Goal: Communication & Community: Ask a question

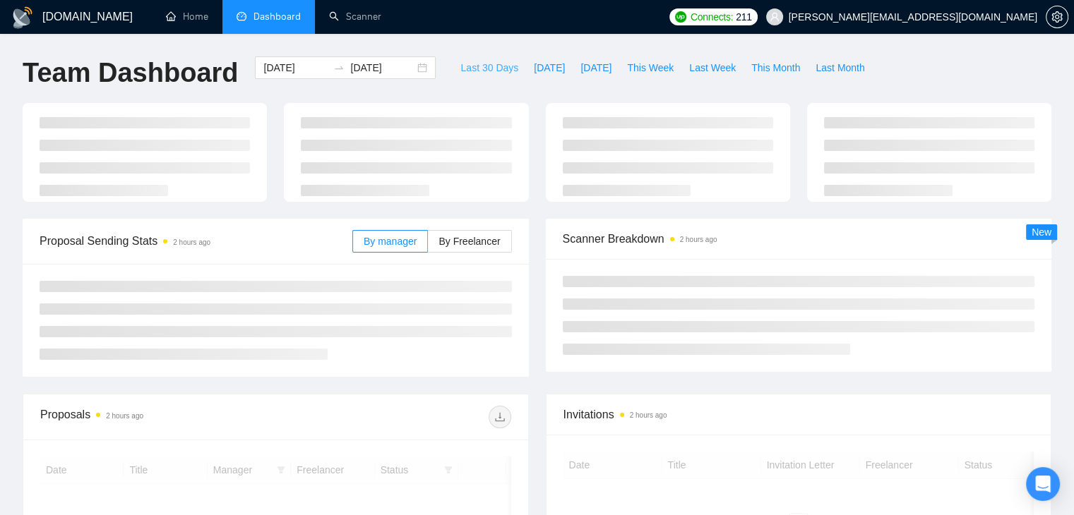
click at [460, 71] on span "Last 30 Days" at bounding box center [489, 68] width 58 height 16
type input "[DATE]"
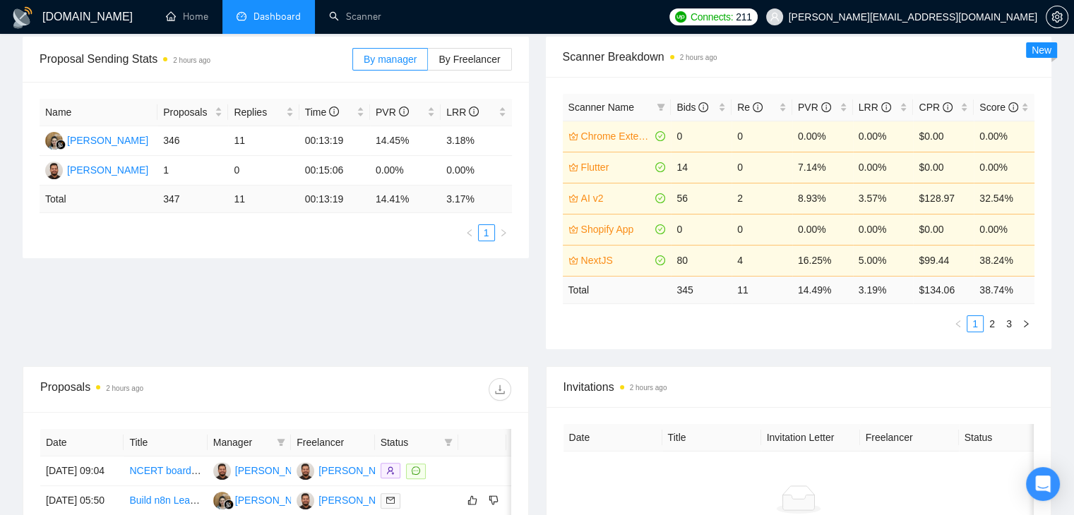
scroll to position [282, 0]
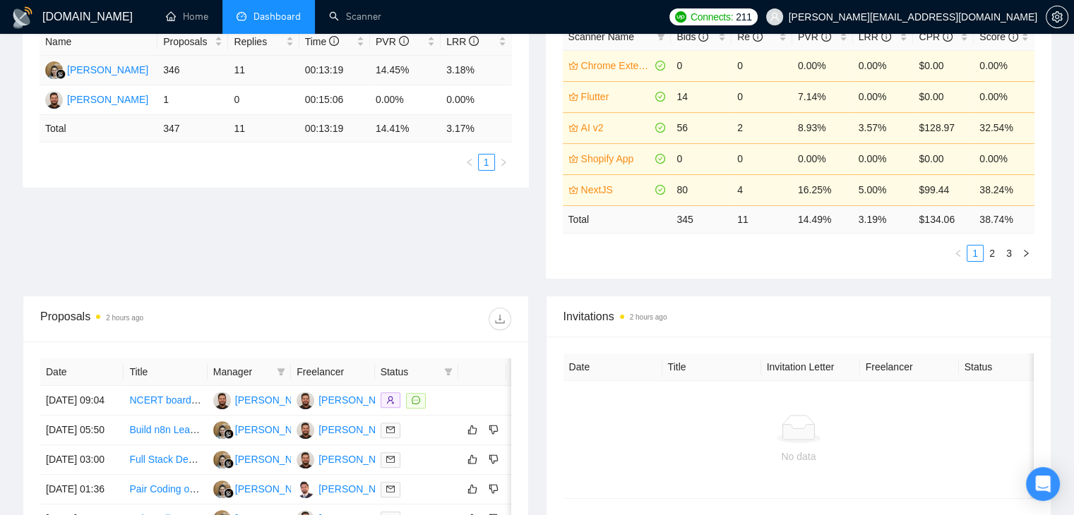
drag, startPoint x: 185, startPoint y: 69, endPoint x: 155, endPoint y: 71, distance: 29.7
click at [155, 71] on tr "Endang Susilowati 346 11 00:13:19 14.45% 3.18%" at bounding box center [276, 71] width 472 height 30
click at [184, 188] on div "Proposal Sending Stats 2 hours ago By manager By Freelancer Name Proposals Repl…" at bounding box center [537, 131] width 1046 height 330
drag, startPoint x: 187, startPoint y: 73, endPoint x: 163, endPoint y: 75, distance: 24.0
click at [163, 75] on td "346" at bounding box center [192, 71] width 71 height 30
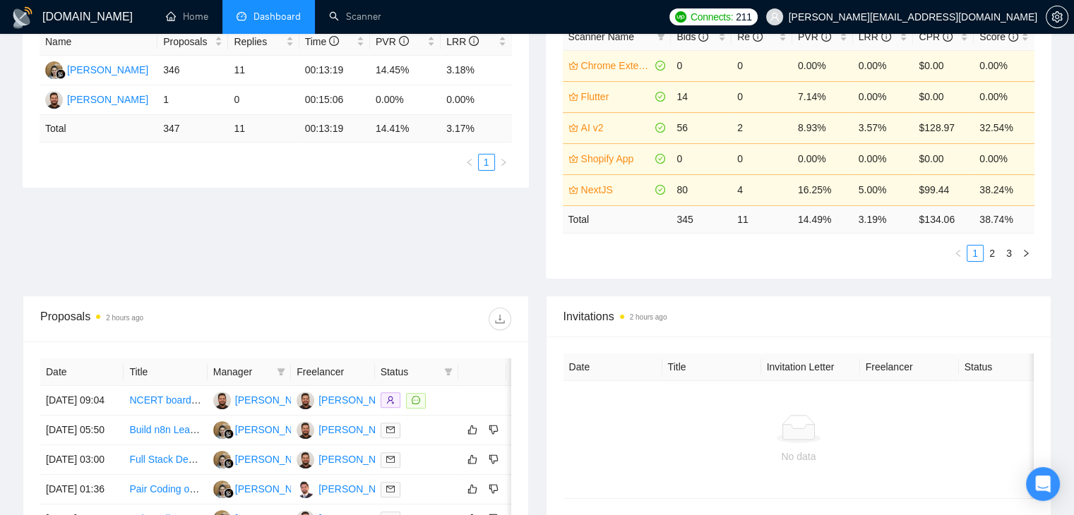
click at [260, 184] on div "Name Proposals Replies Time PVR LRR Endang Susilowati 346 11 00:13:19 14.45% 3.…" at bounding box center [276, 99] width 506 height 177
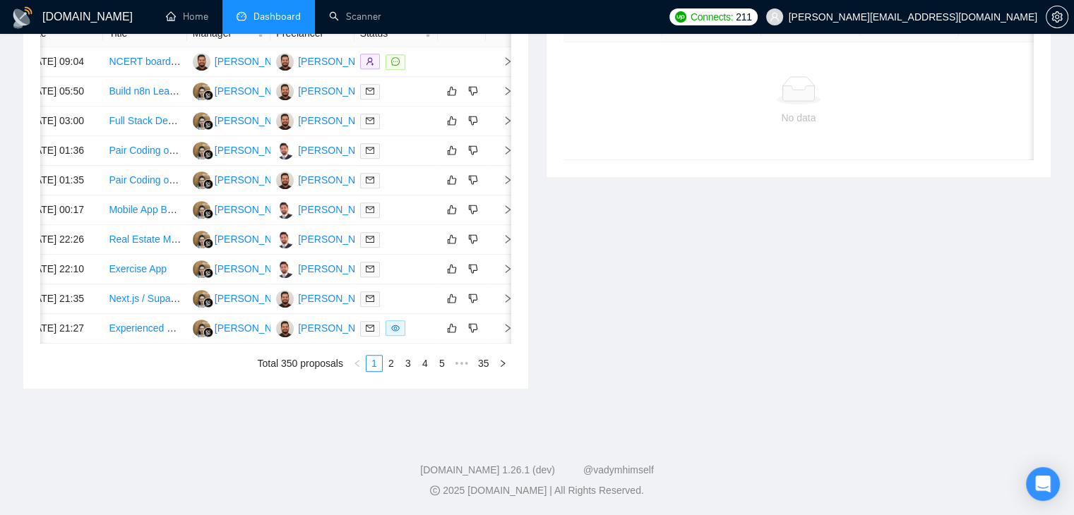
scroll to position [0, 23]
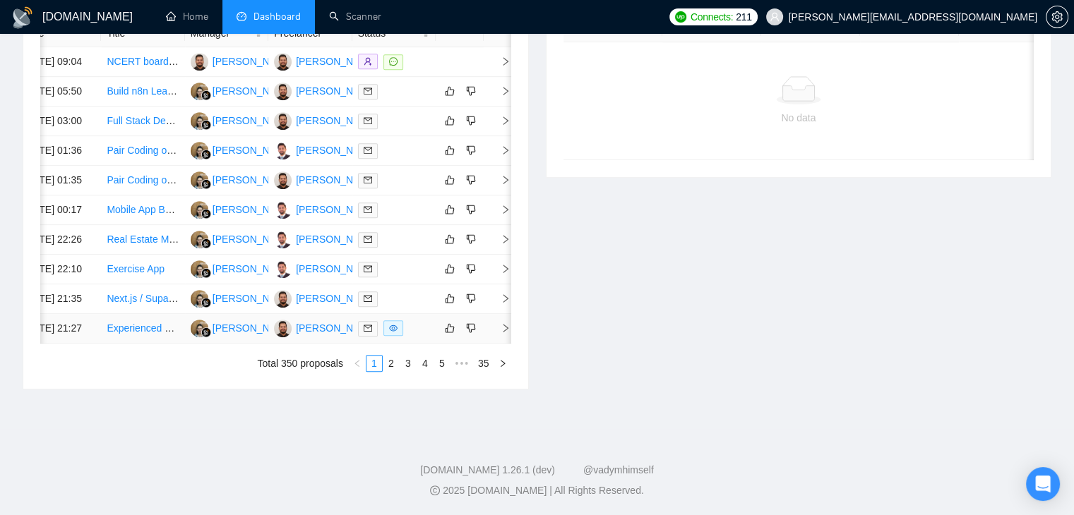
click at [496, 323] on span "right" at bounding box center [499, 328] width 21 height 10
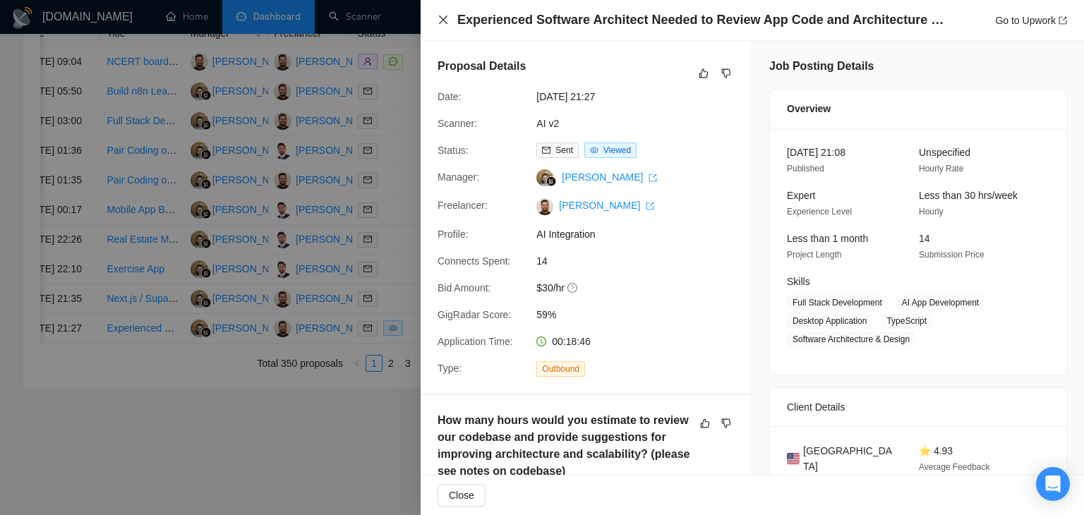
click at [446, 17] on icon "close" at bounding box center [443, 19] width 11 height 11
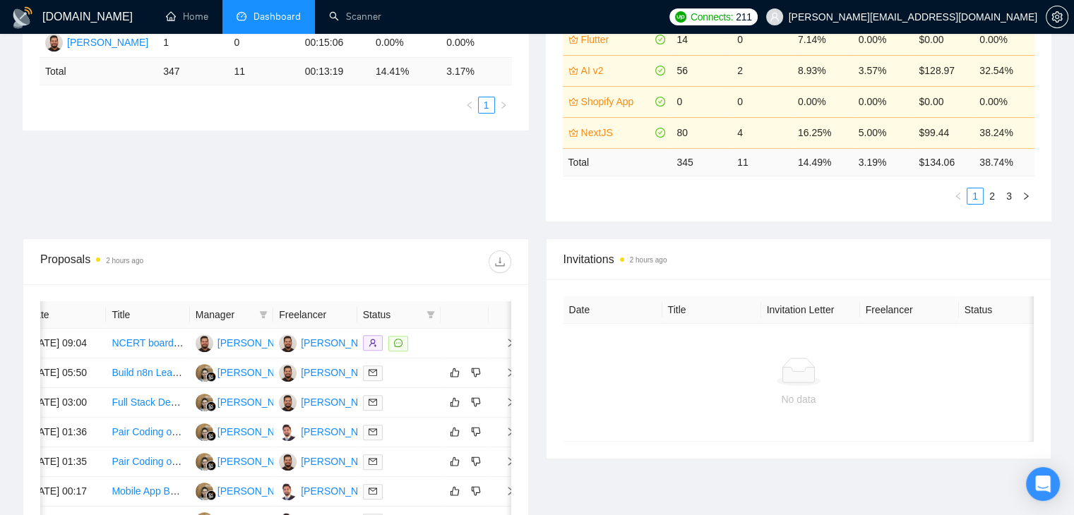
scroll to position [198, 0]
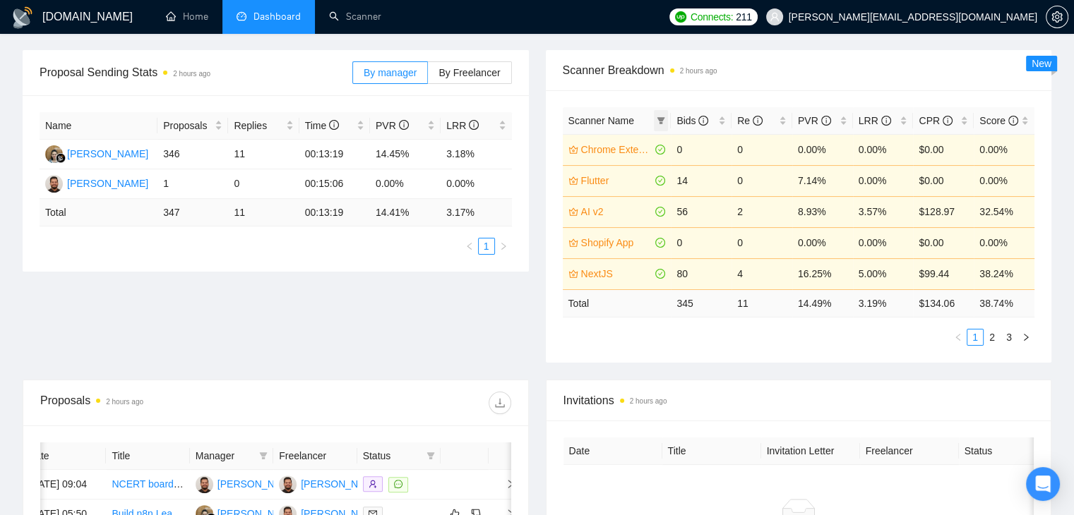
click at [658, 119] on icon "filter" at bounding box center [661, 120] width 8 height 8
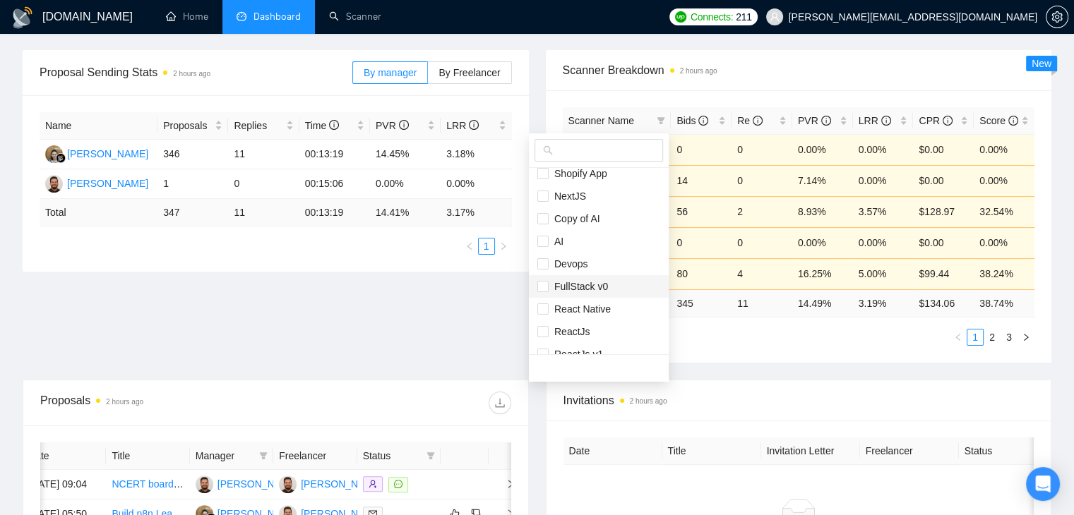
scroll to position [136, 0]
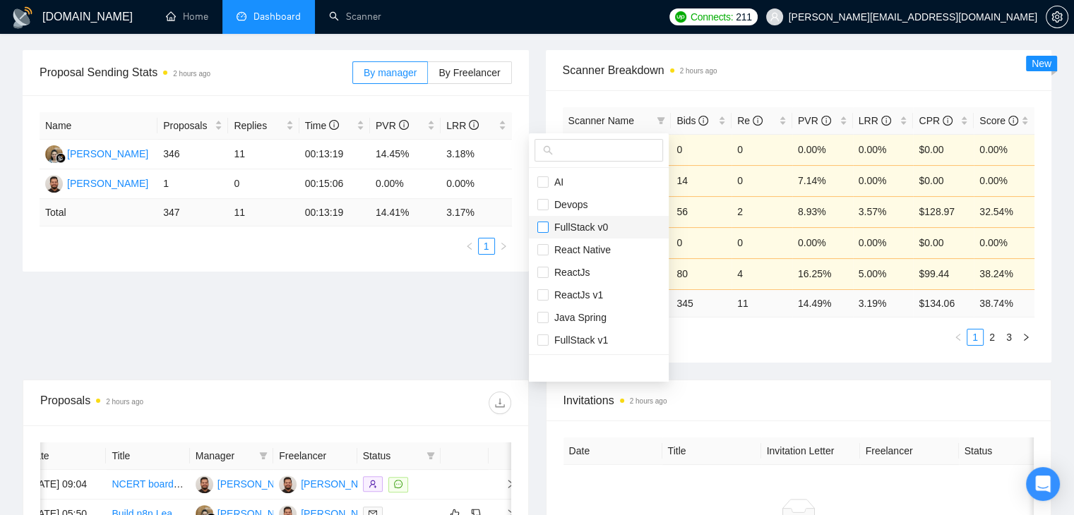
click at [546, 227] on input "checkbox" at bounding box center [542, 227] width 11 height 11
checkbox input "true"
click at [537, 294] on input "checkbox" at bounding box center [542, 294] width 11 height 11
checkbox input "true"
click at [514, 297] on main "Team Dashboard 2025-08-24 2025-09-23 Last 30 Days Today Yesterday This Week Las…" at bounding box center [537, 343] width 1029 height 971
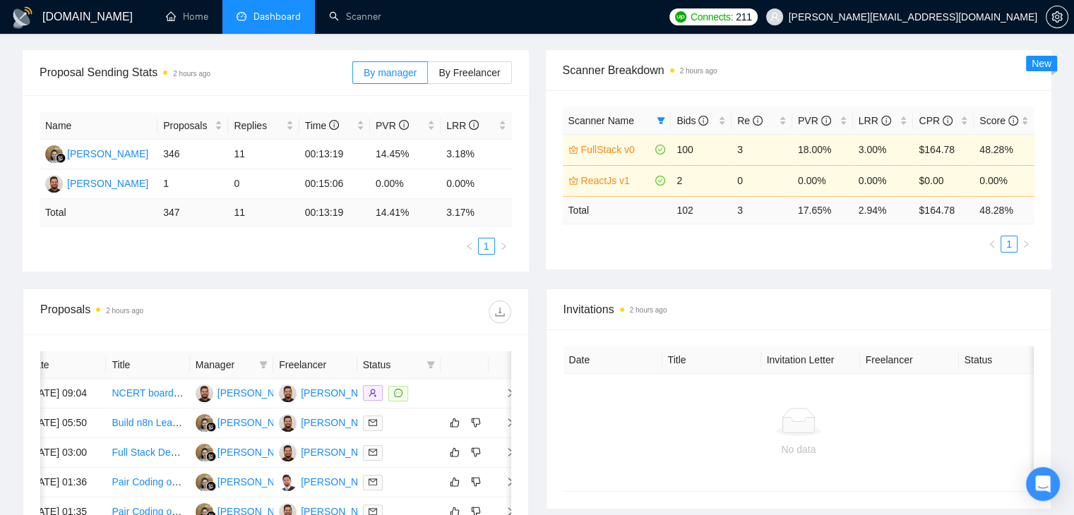
scroll to position [0, 0]
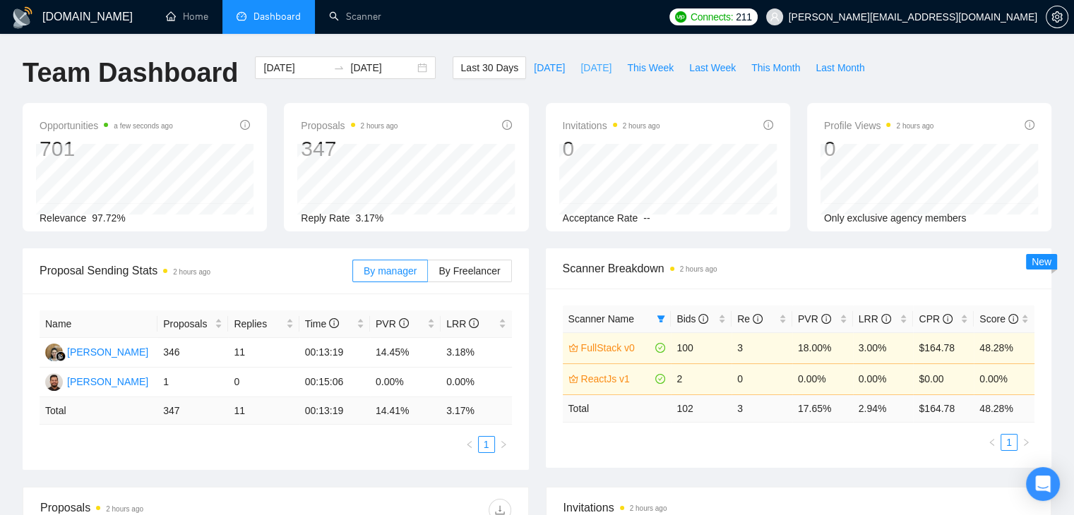
click at [580, 72] on span "[DATE]" at bounding box center [595, 68] width 31 height 16
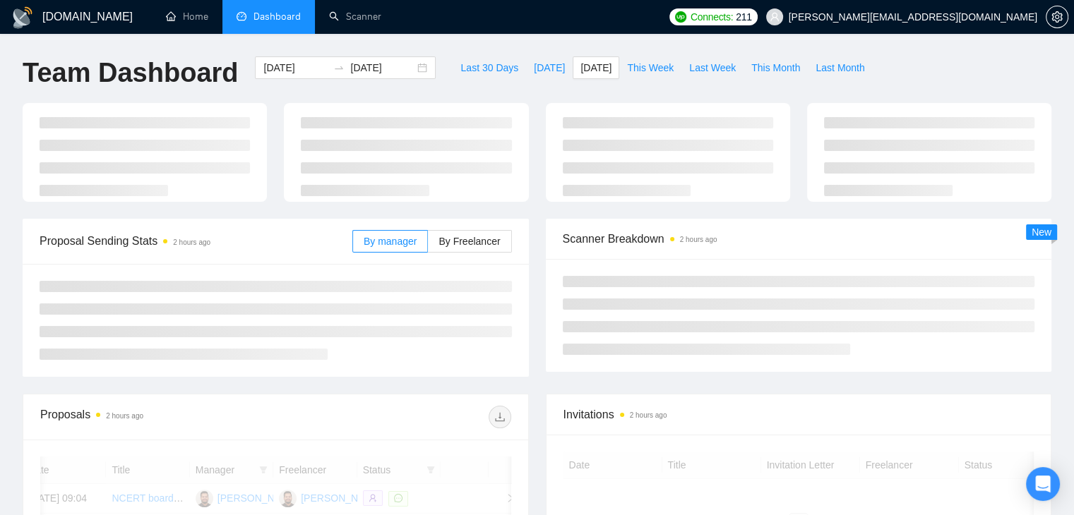
type input "2025-09-22"
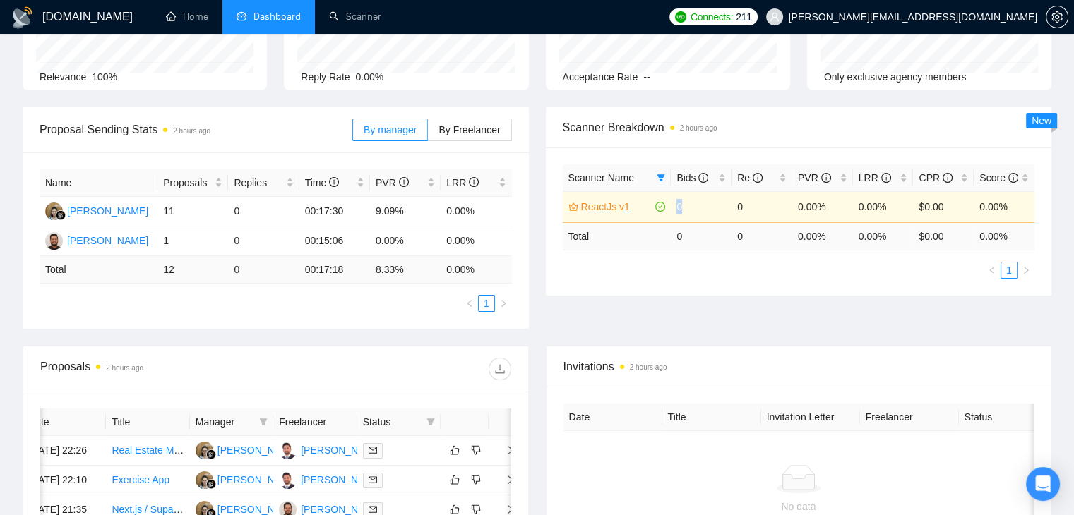
drag, startPoint x: 694, startPoint y: 206, endPoint x: 672, endPoint y: 212, distance: 22.6
click at [672, 212] on td "0" at bounding box center [701, 206] width 61 height 31
click at [514, 141] on div "Proposal Sending Stats 2 hours ago By manager By Freelancer" at bounding box center [276, 130] width 506 height 46
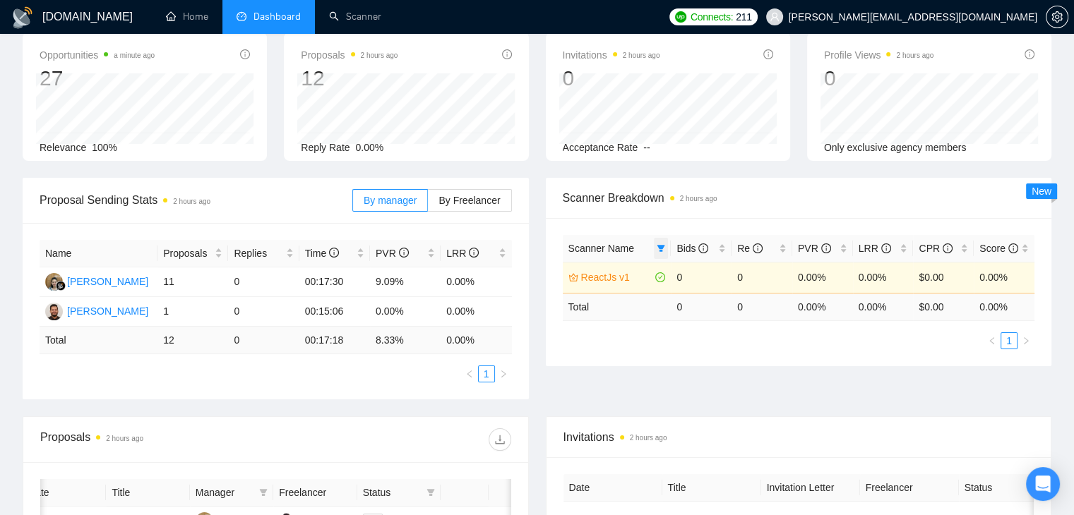
click at [657, 249] on icon "filter" at bounding box center [661, 248] width 8 height 8
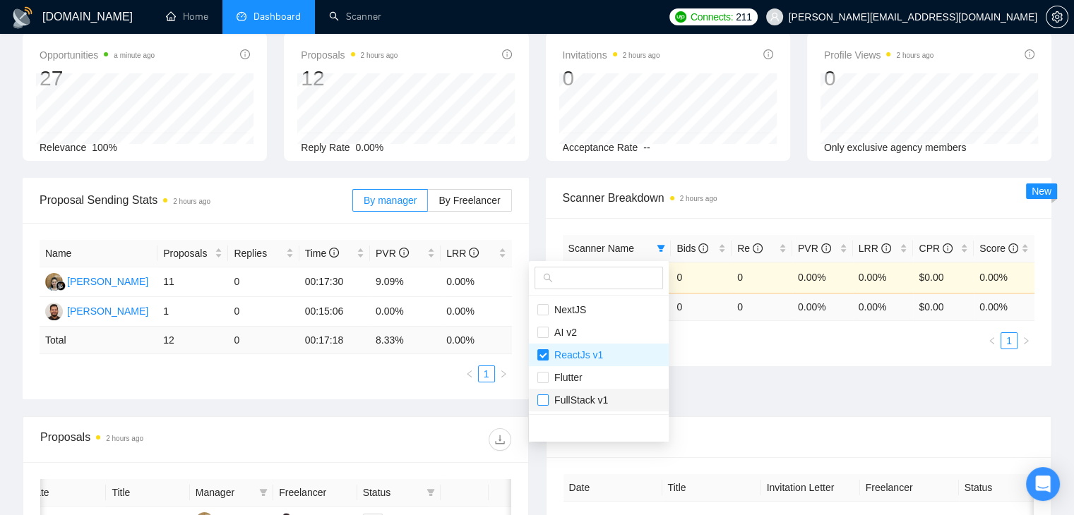
click at [545, 402] on input "checkbox" at bounding box center [542, 400] width 11 height 11
checkbox input "true"
click at [497, 385] on div "Name Proposals Replies Time PVR LRR Endang Susilowati 11 0 00:17:30 9.09% 0.00%…" at bounding box center [276, 311] width 506 height 177
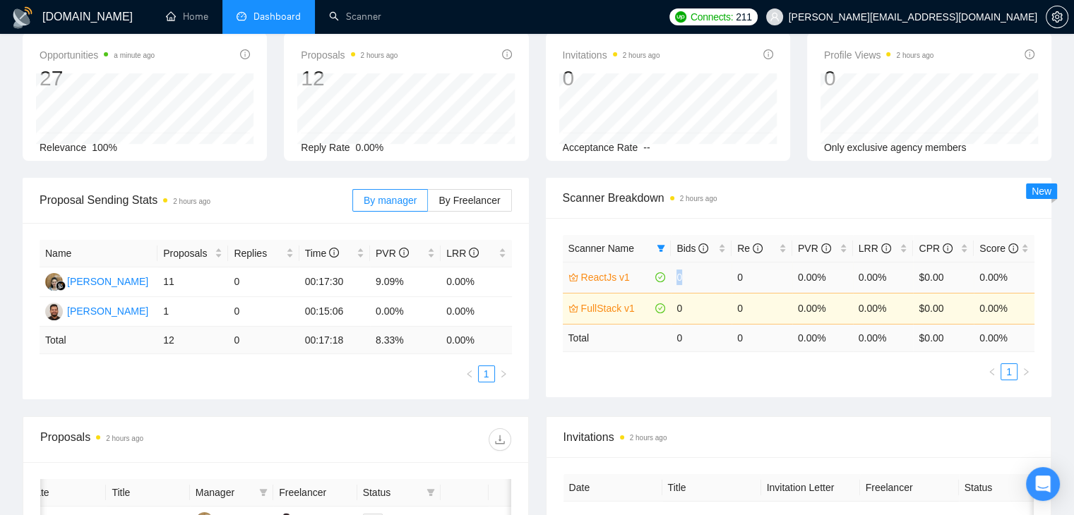
drag, startPoint x: 687, startPoint y: 272, endPoint x: 678, endPoint y: 290, distance: 20.5
click at [678, 290] on td "0" at bounding box center [701, 277] width 61 height 31
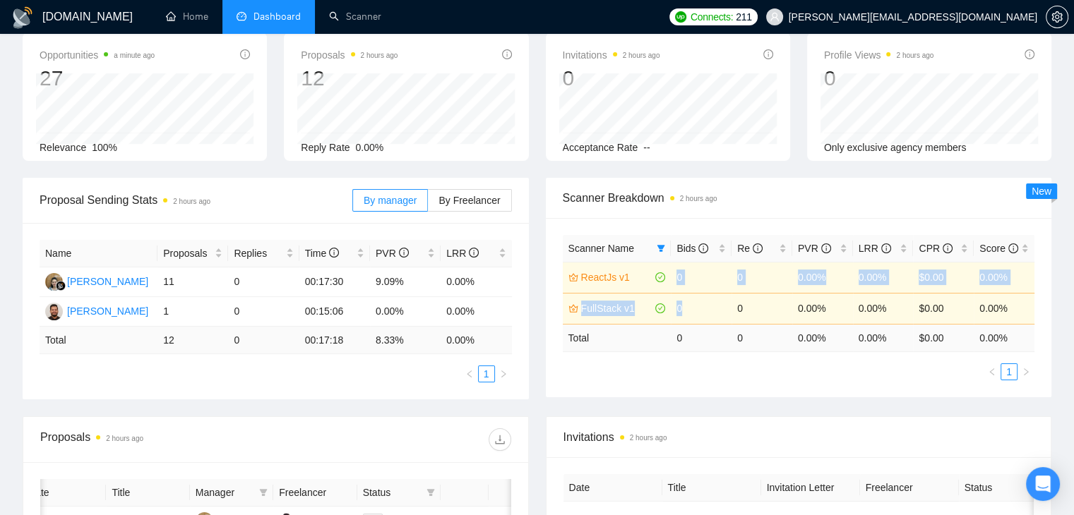
drag, startPoint x: 694, startPoint y: 315, endPoint x: 676, endPoint y: 282, distance: 37.3
click at [676, 282] on tbody "ReactJs v1 0 0 0.00% 0.00% $0.00 0.00% FullStack v1 0 0 0.00% 0.00% $0.00 0.00%" at bounding box center [799, 293] width 472 height 62
click at [597, 388] on div "Scanner Name Bids Re PVR LRR CPR Score ReactJs v1 0 0 0.00% 0.00% $0.00 0.00% F…" at bounding box center [799, 307] width 506 height 179
click at [1059, 445] on body "GigRadar.io Home Dashboard Scanner Connects: 211 ahmad.abbas@xislabs.com Team D…" at bounding box center [537, 186] width 1074 height 515
click at [1034, 489] on div "Open Intercom Messenger" at bounding box center [1042, 484] width 37 height 37
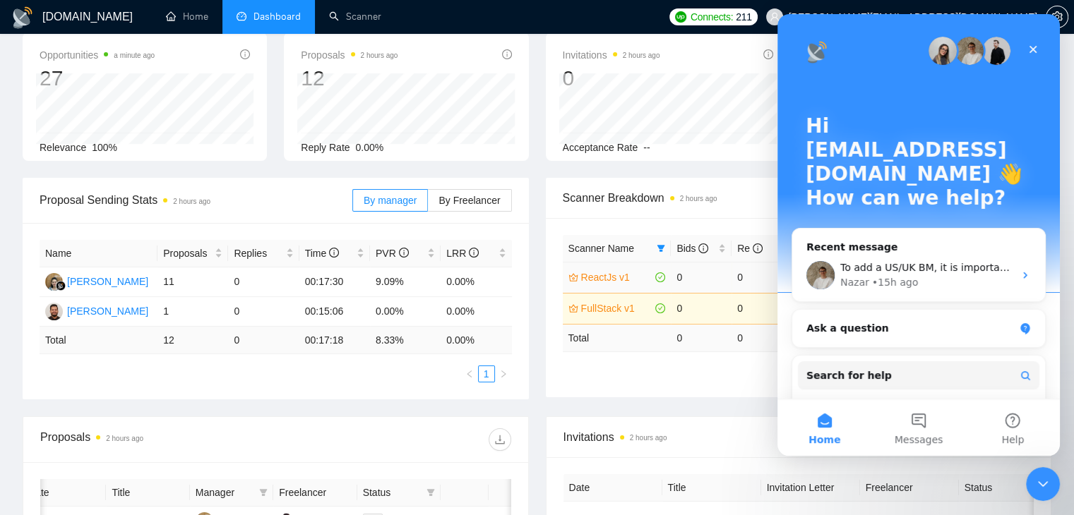
scroll to position [0, 0]
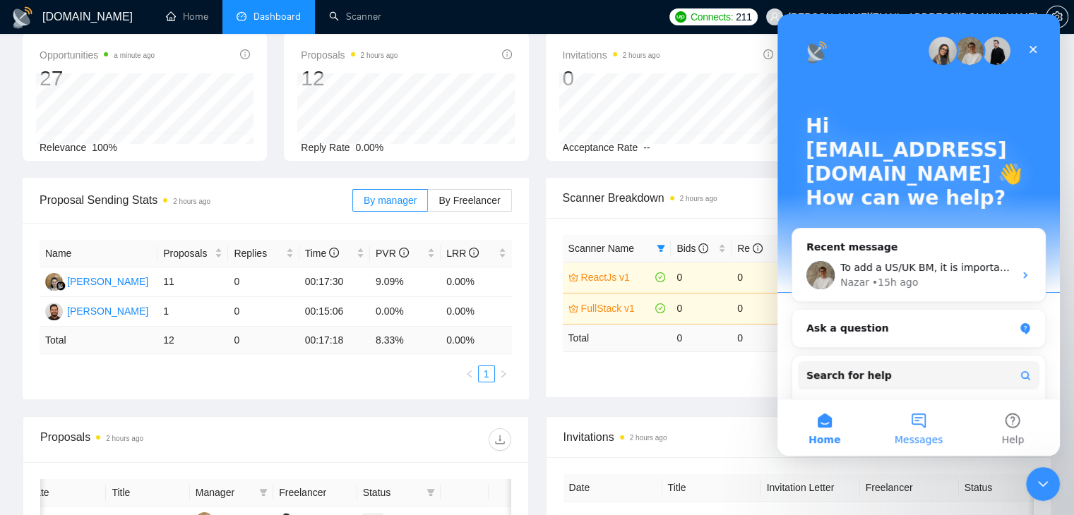
click at [923, 429] on button "Messages" at bounding box center [918, 428] width 94 height 56
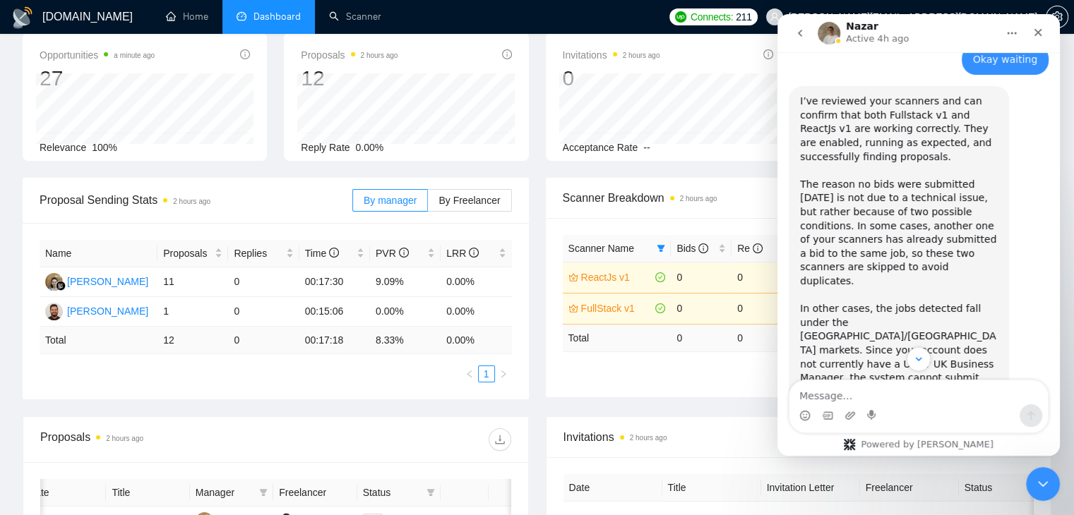
scroll to position [650, 0]
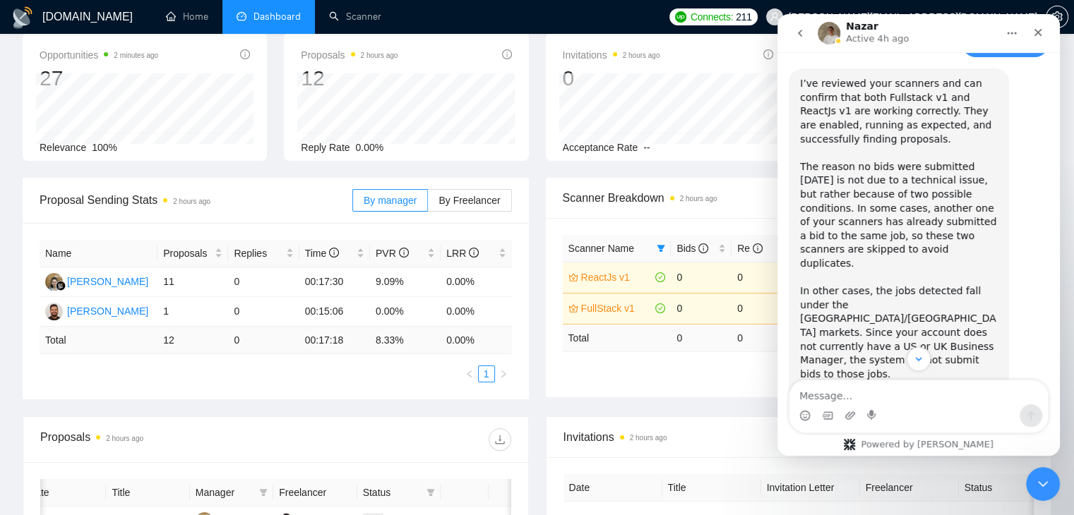
click at [530, 168] on div "Opportunities 2 minutes ago 27 Relevance 100% Proposals 2 hours ago 12 Reply Ra…" at bounding box center [537, 104] width 1046 height 145
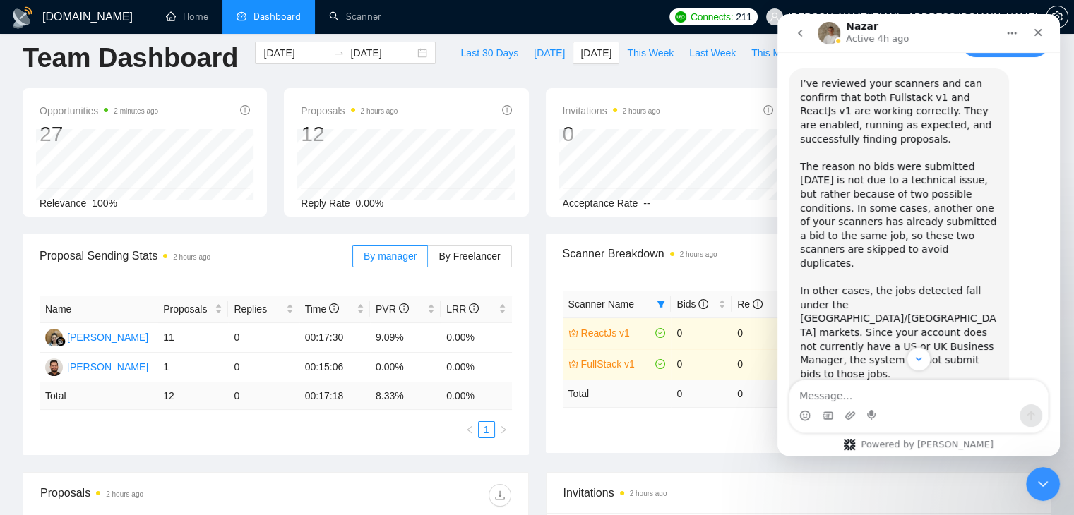
scroll to position [0, 0]
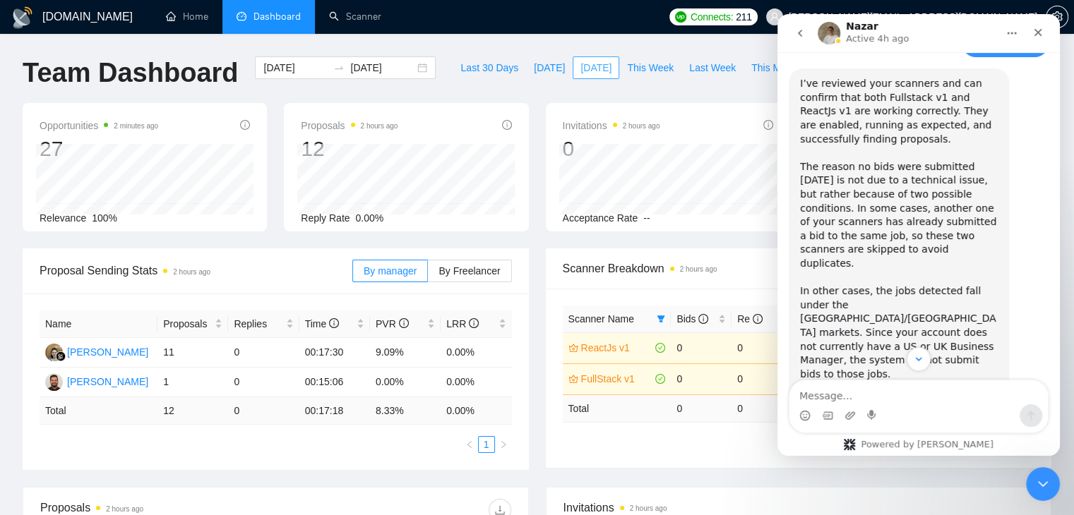
click at [573, 71] on button "[DATE]" at bounding box center [596, 67] width 47 height 23
click at [580, 71] on span "[DATE]" at bounding box center [595, 68] width 31 height 16
click at [1034, 40] on div "Close" at bounding box center [1037, 32] width 25 height 25
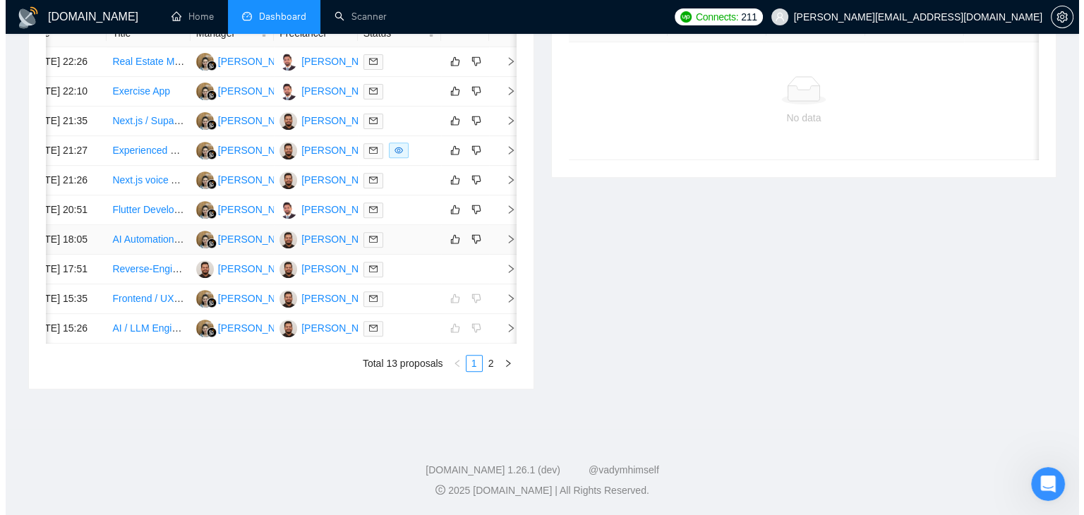
scroll to position [565, 0]
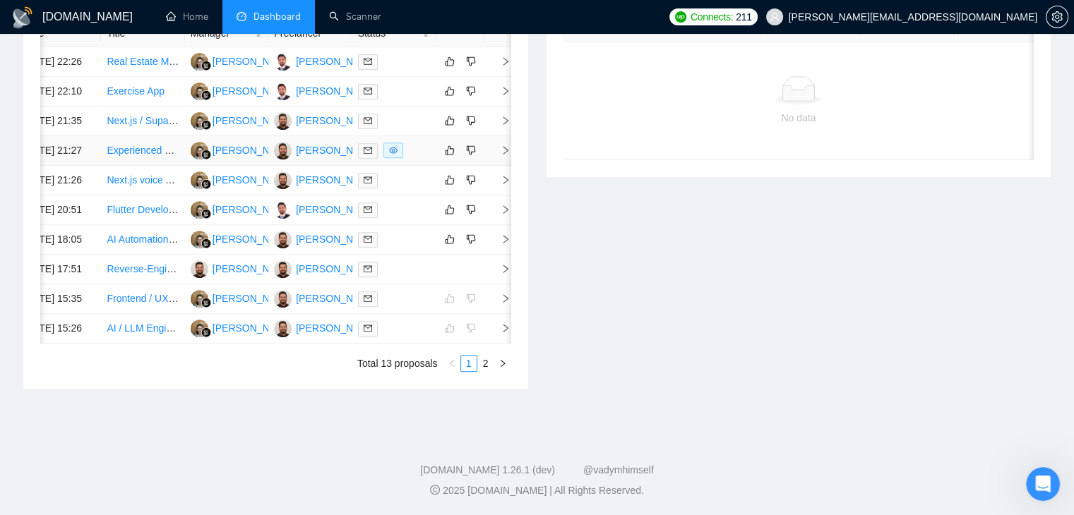
click at [506, 166] on td at bounding box center [498, 151] width 28 height 30
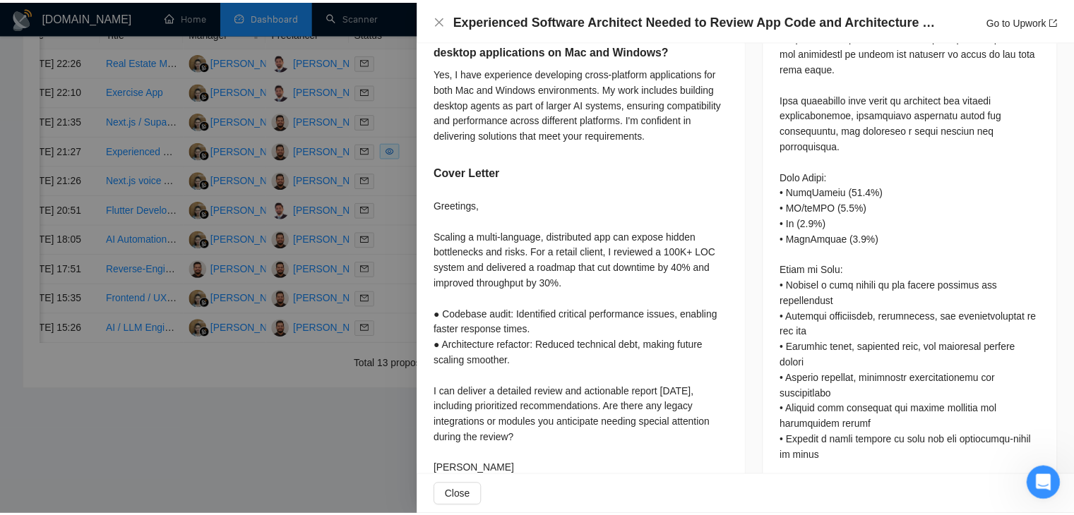
scroll to position [777, 0]
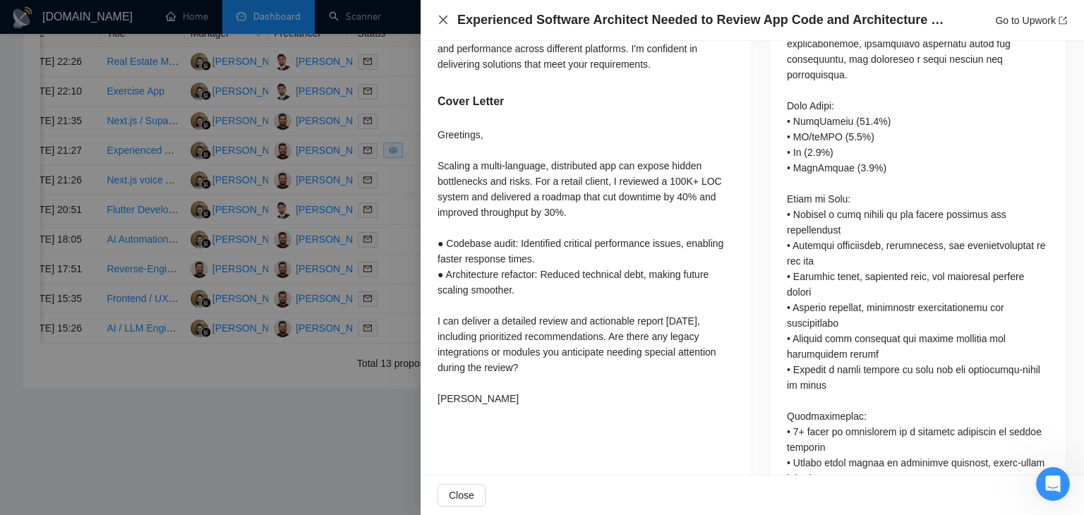
click at [445, 23] on icon "close" at bounding box center [443, 19] width 11 height 11
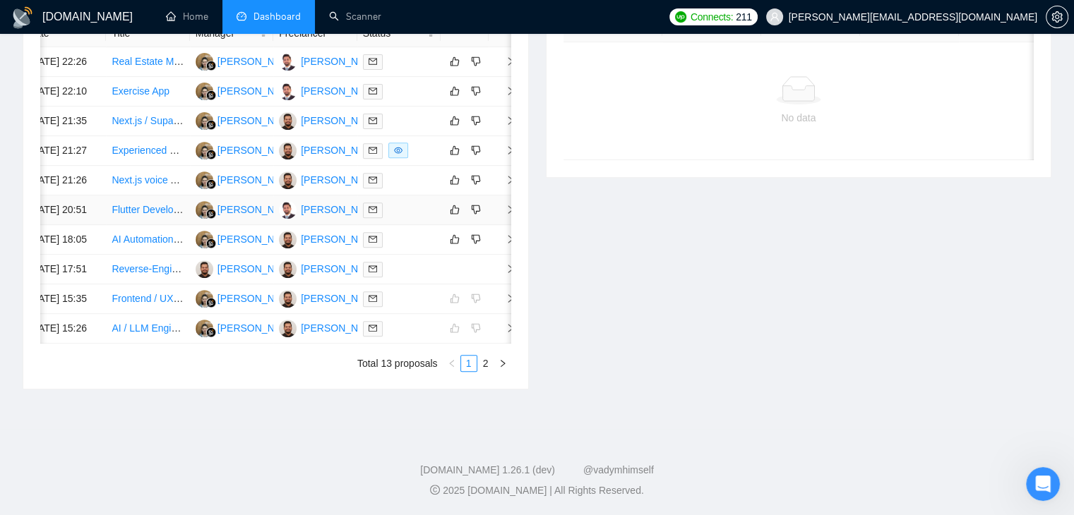
scroll to position [673, 0]
click at [486, 370] on link "2" at bounding box center [486, 364] width 16 height 16
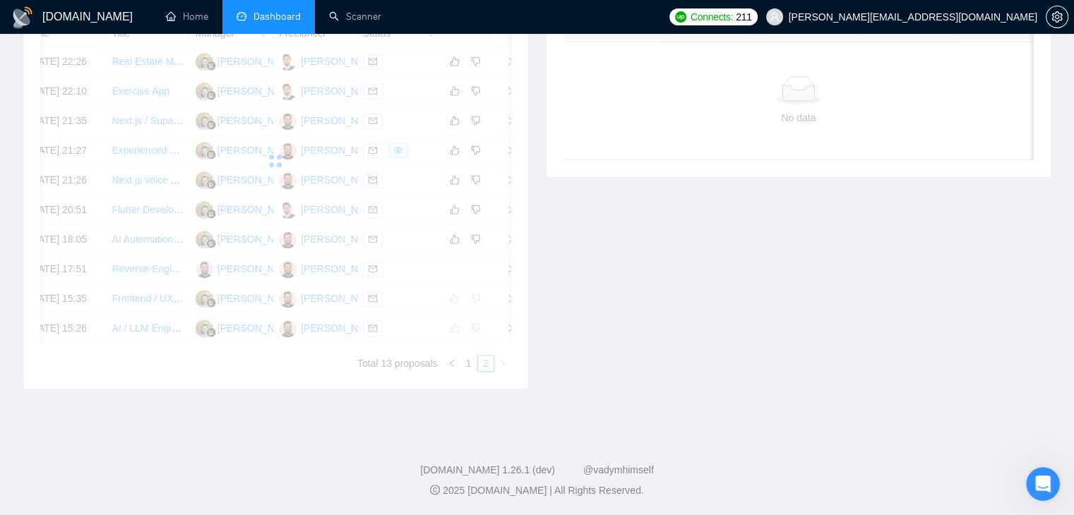
scroll to position [373, 0]
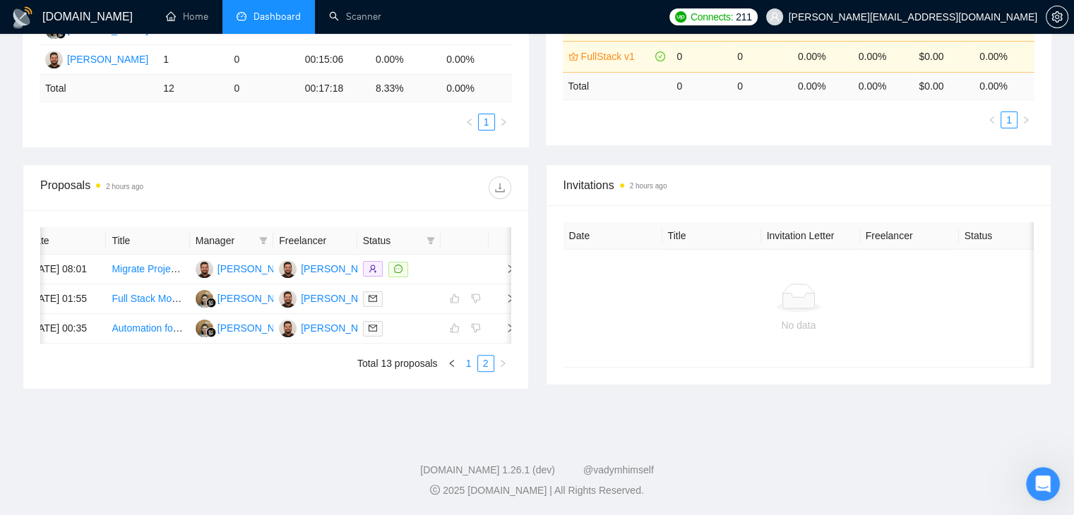
click at [464, 363] on link "1" at bounding box center [469, 364] width 16 height 16
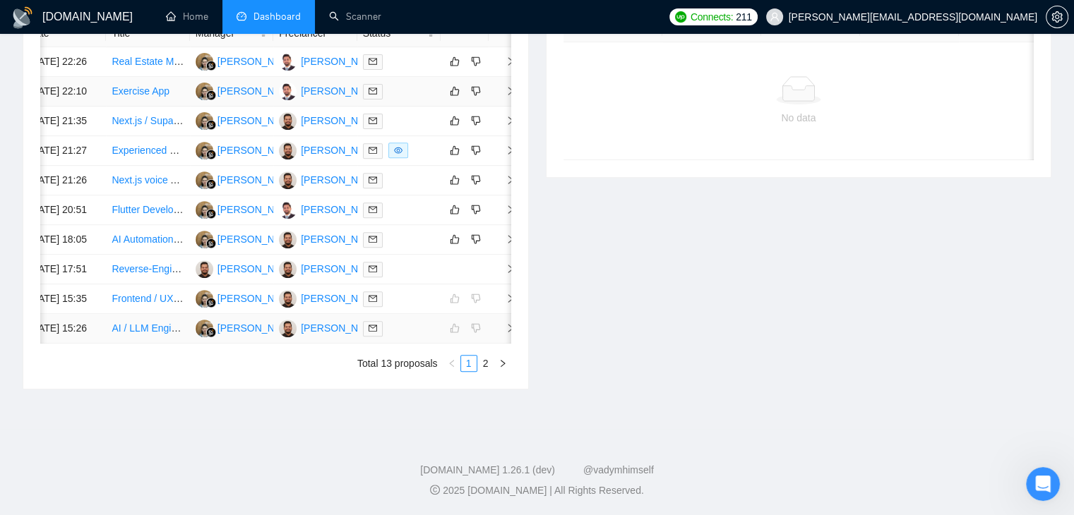
scroll to position [673, 0]
click at [480, 365] on link "2" at bounding box center [486, 364] width 16 height 16
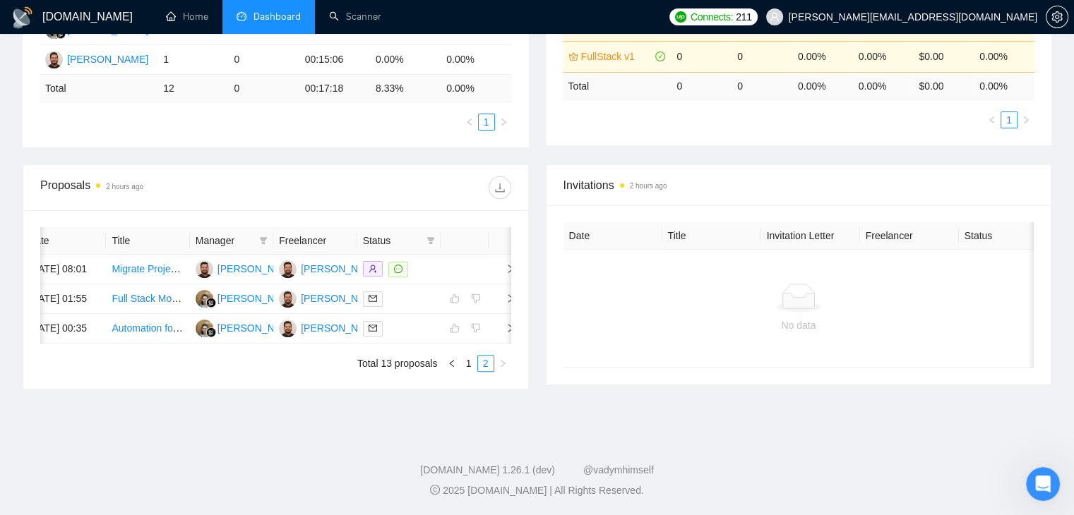
scroll to position [0, 23]
click at [502, 264] on icon "right" at bounding box center [506, 269] width 10 height 10
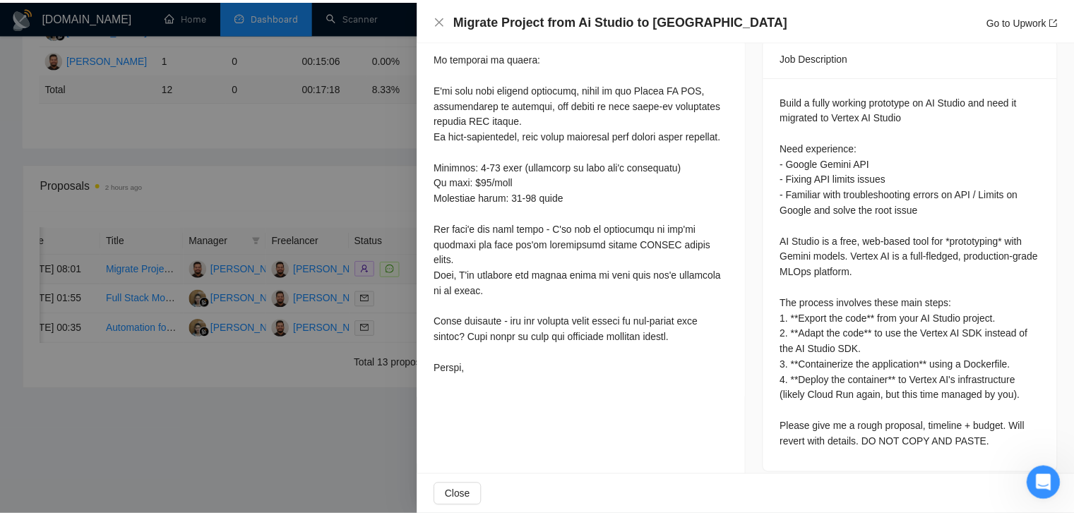
scroll to position [596, 0]
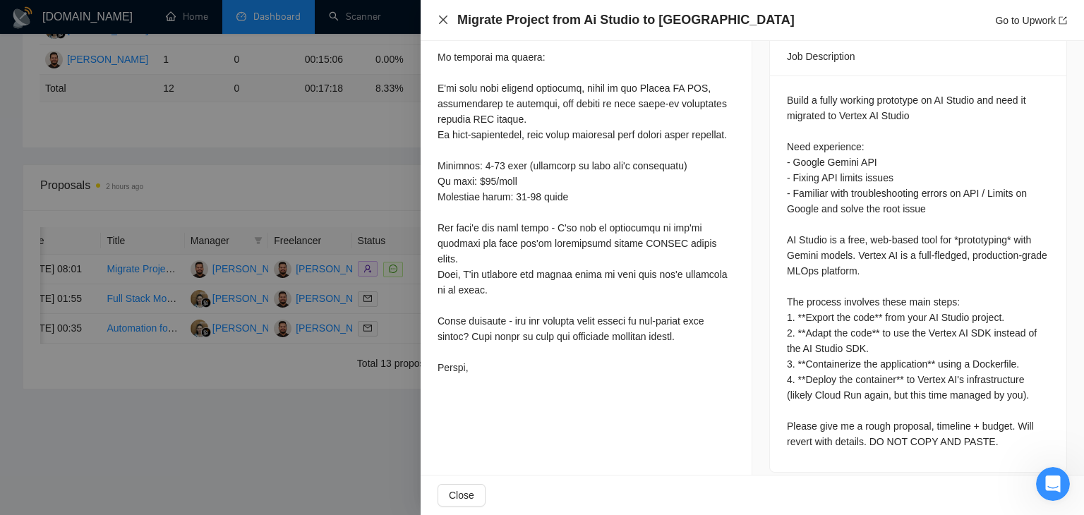
click at [442, 19] on icon "close" at bounding box center [443, 20] width 8 height 8
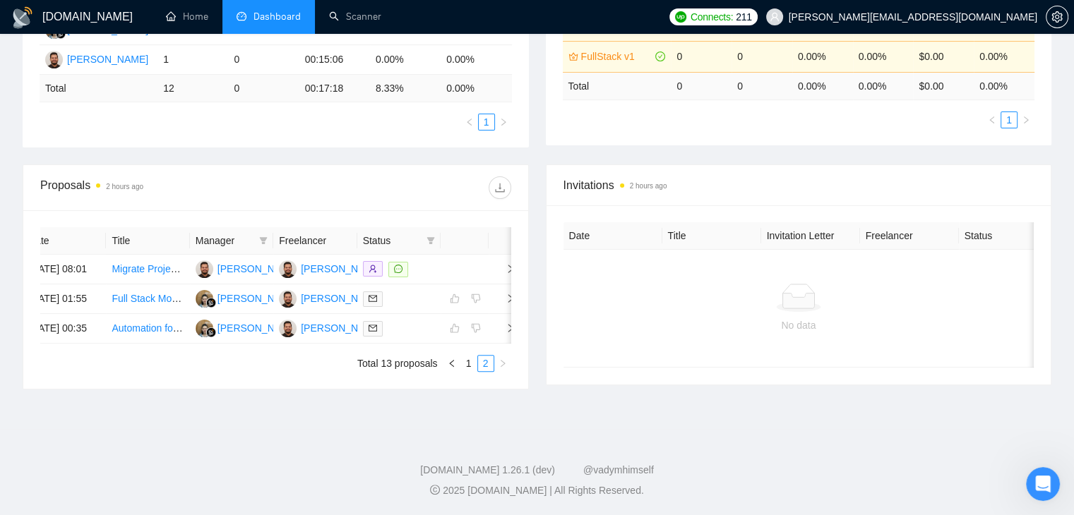
scroll to position [0, 0]
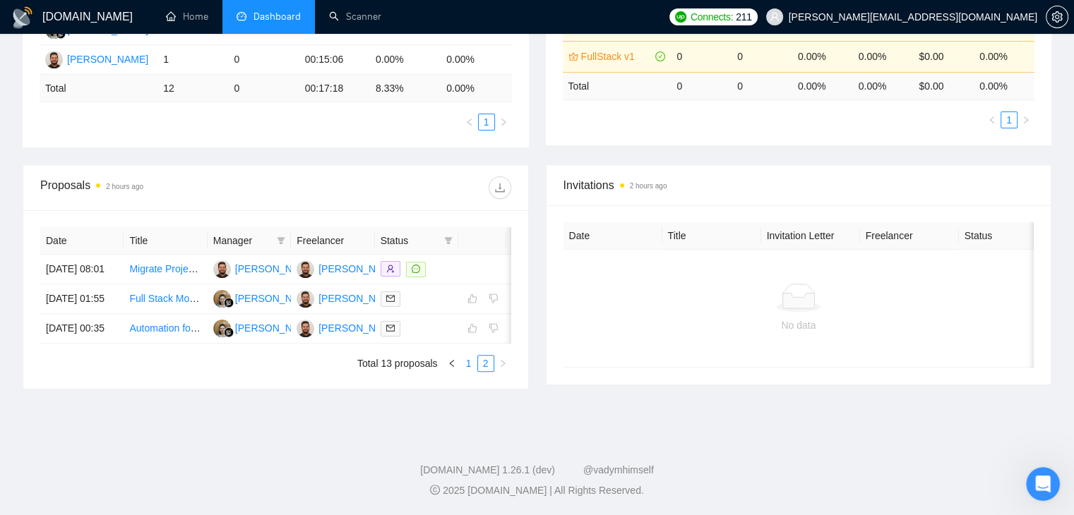
click at [465, 365] on link "1" at bounding box center [469, 364] width 16 height 16
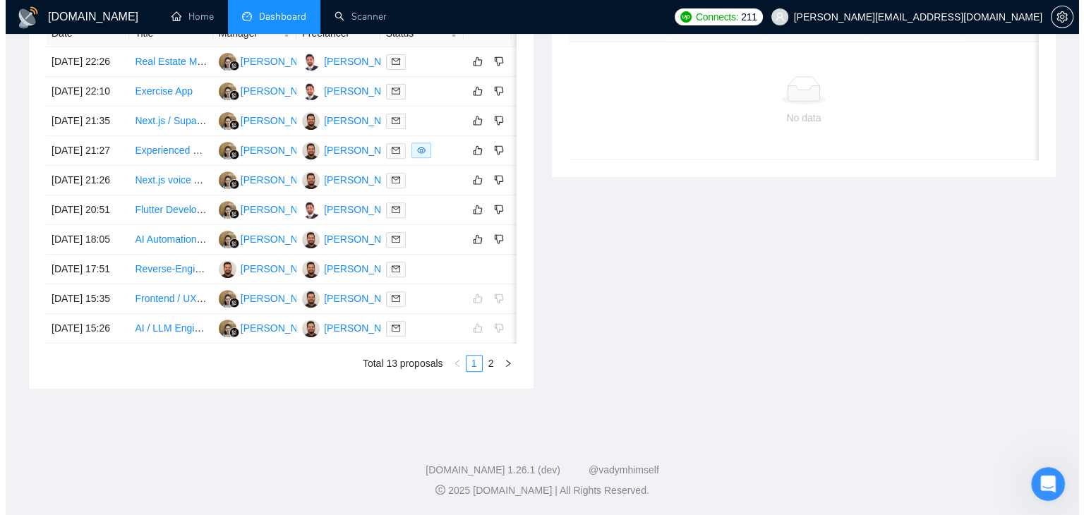
scroll to position [0, 23]
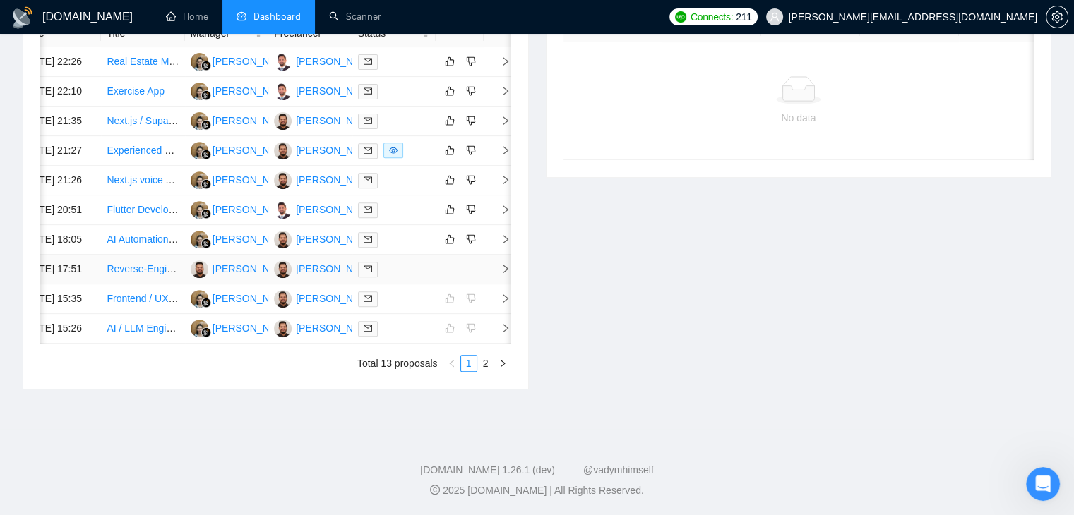
click at [508, 264] on icon "right" at bounding box center [506, 269] width 10 height 10
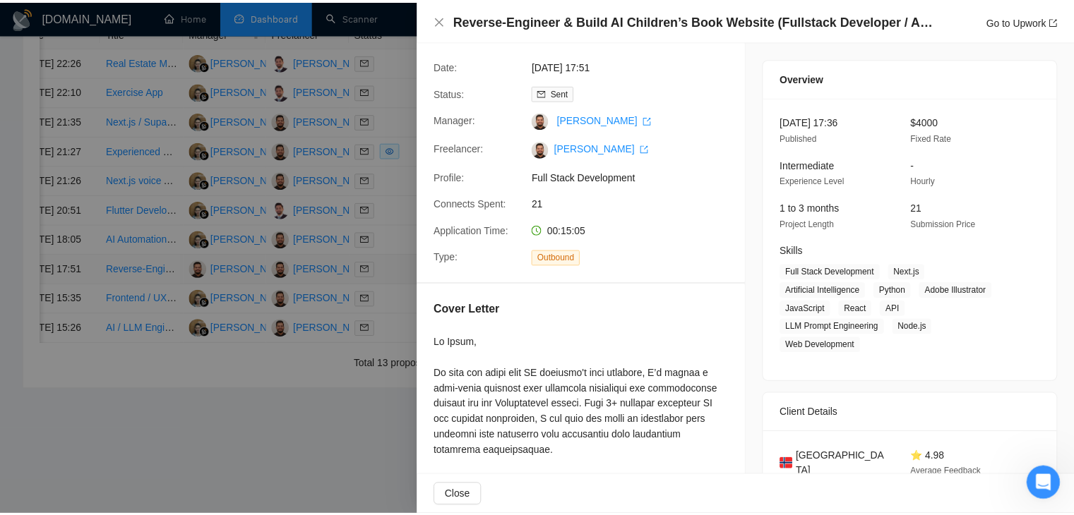
scroll to position [0, 0]
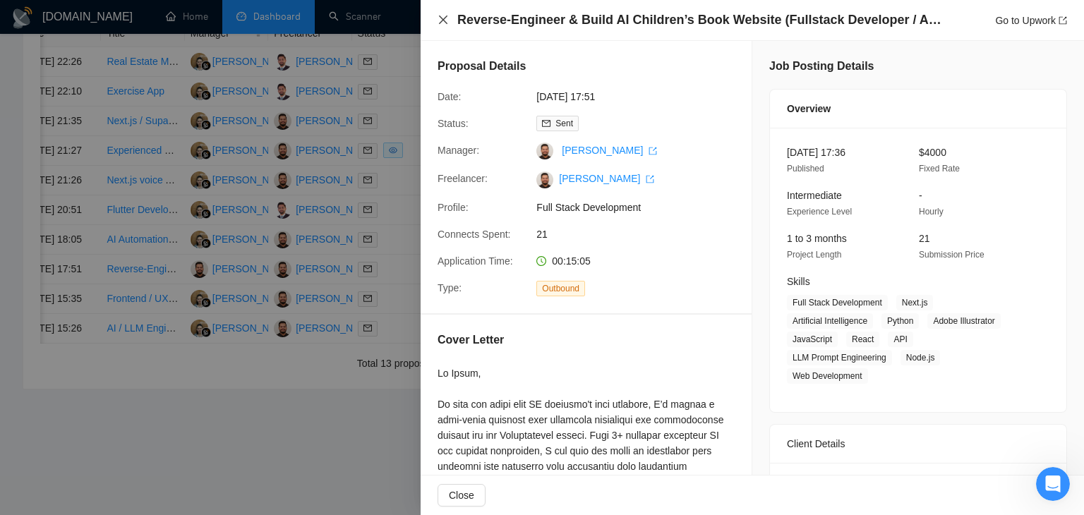
click at [446, 22] on icon "close" at bounding box center [443, 19] width 11 height 11
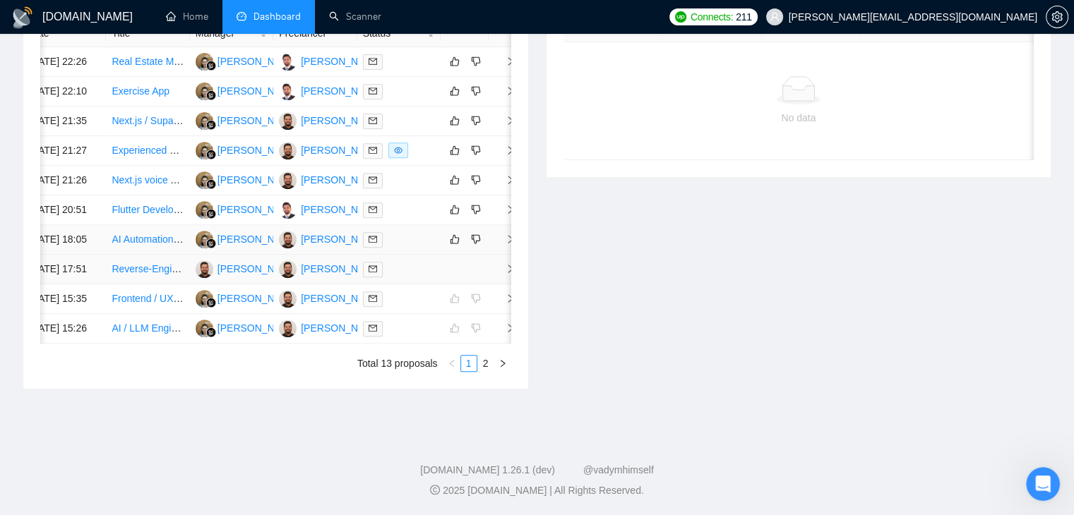
scroll to position [673, 0]
click at [484, 369] on link "2" at bounding box center [486, 364] width 16 height 16
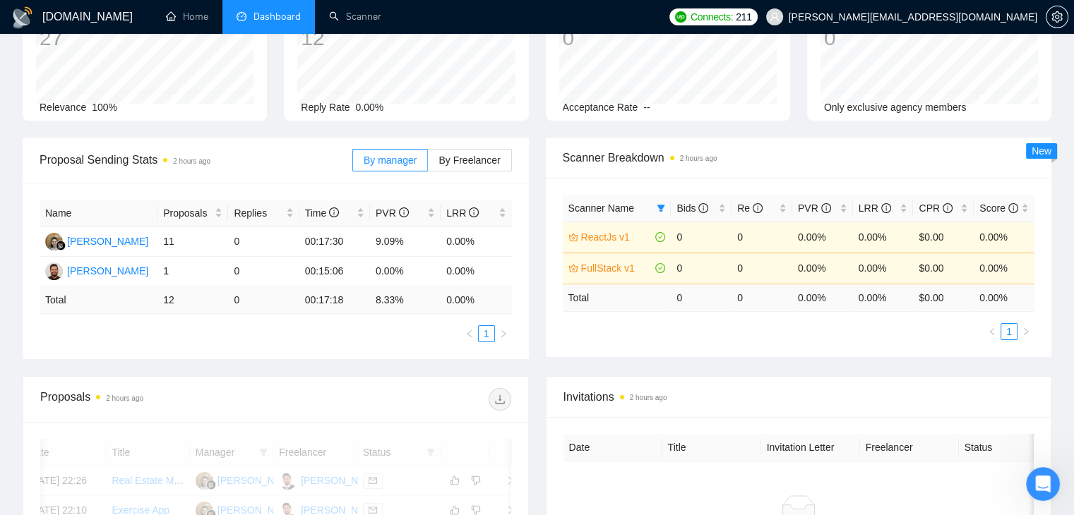
scroll to position [108, 0]
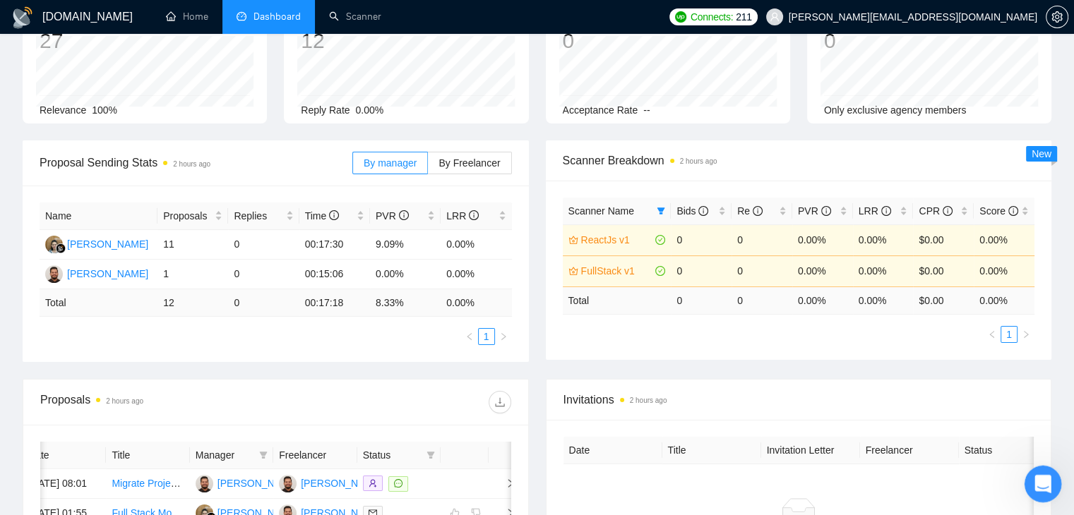
click at [1049, 483] on icon "Open Intercom Messenger" at bounding box center [1040, 482] width 23 height 23
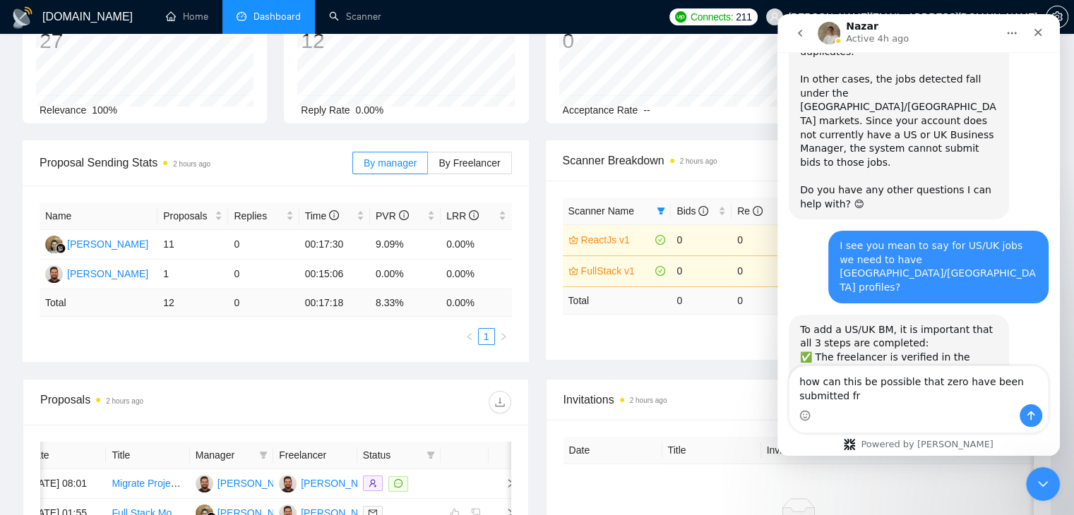
scroll to position [876, 0]
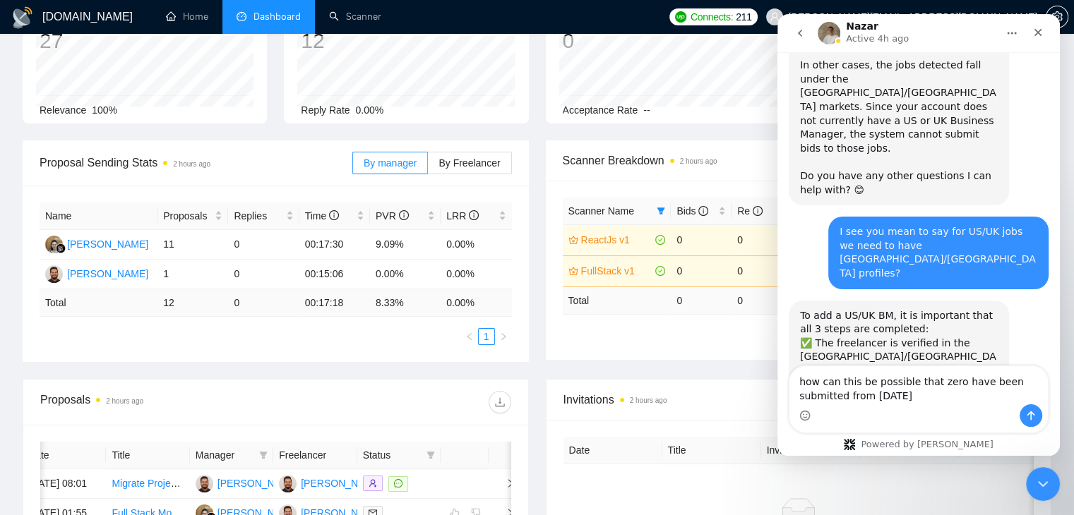
click at [822, 398] on textarea "how can this be possible that zero have been submitted from yesterday" at bounding box center [918, 385] width 258 height 38
drag, startPoint x: 993, startPoint y: 383, endPoint x: 952, endPoint y: 383, distance: 40.9
click at [952, 383] on textarea "how can this be possible that zero have been submitted yesterday" at bounding box center [918, 385] width 258 height 38
click at [920, 393] on textarea "how can this be possible that zero bids were submitted yesterday" at bounding box center [918, 385] width 258 height 38
click at [899, 399] on textarea "how can this be possible that zero bids were submitted yesterday from Reactjs a…" at bounding box center [918, 385] width 258 height 38
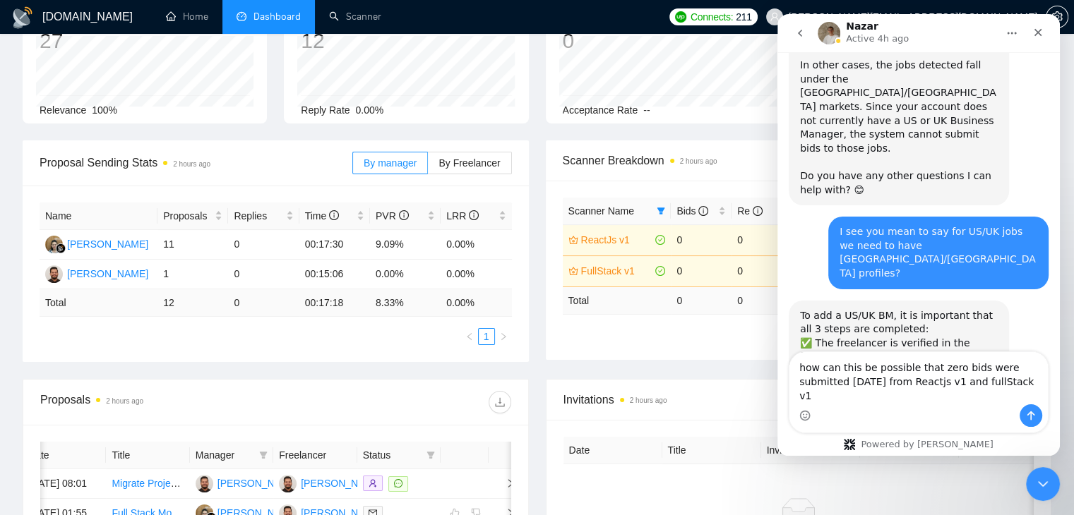
click at [993, 402] on textarea "how can this be possible that zero bids were submitted yesterday from Reactjs v…" at bounding box center [918, 378] width 258 height 52
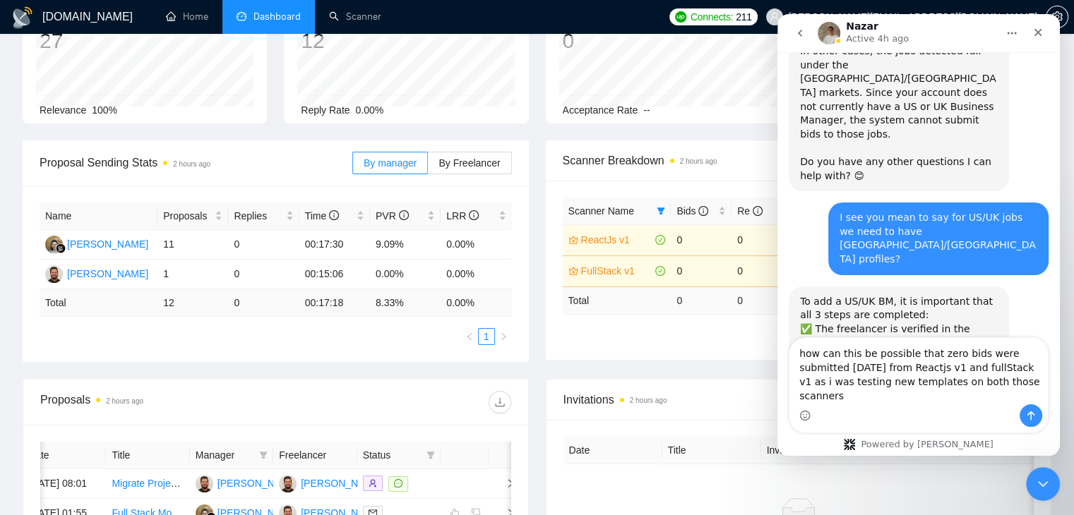
click at [852, 398] on textarea "how can this be possible that zero bids were submitted yesterday from Reactjs v…" at bounding box center [918, 371] width 258 height 66
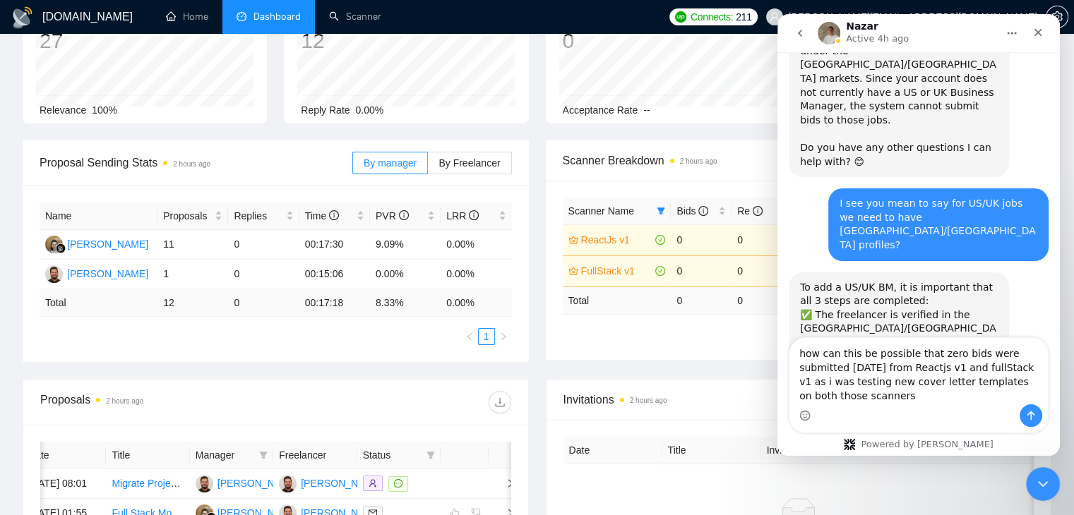
click at [852, 398] on textarea "how can this be possible that zero bids were submitted yesterday from Reactjs v…" at bounding box center [918, 371] width 258 height 66
type textarea "how can this be possible that zero bids were submitted yesterday from Reactjs v…"
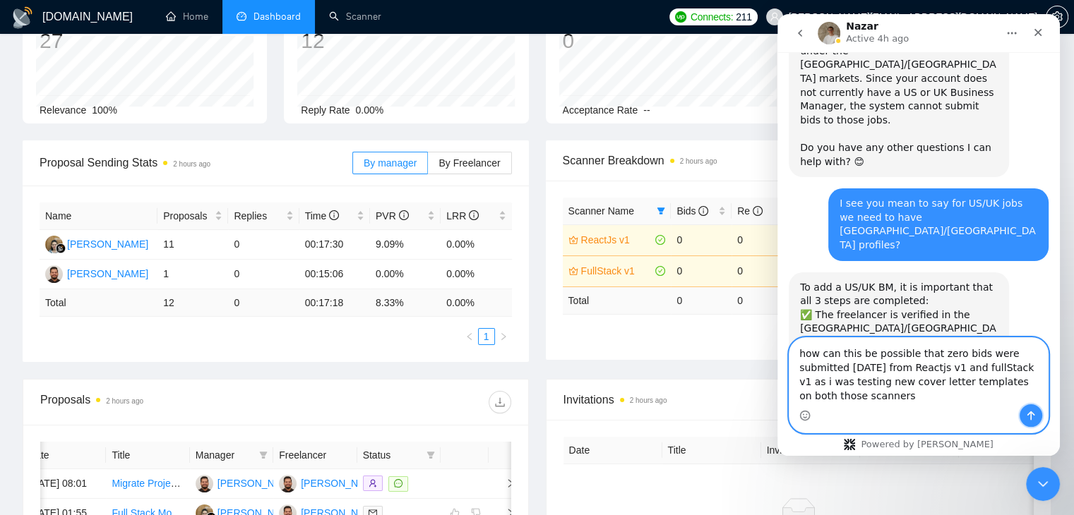
click at [1029, 421] on icon "Send a message…" at bounding box center [1030, 415] width 11 height 11
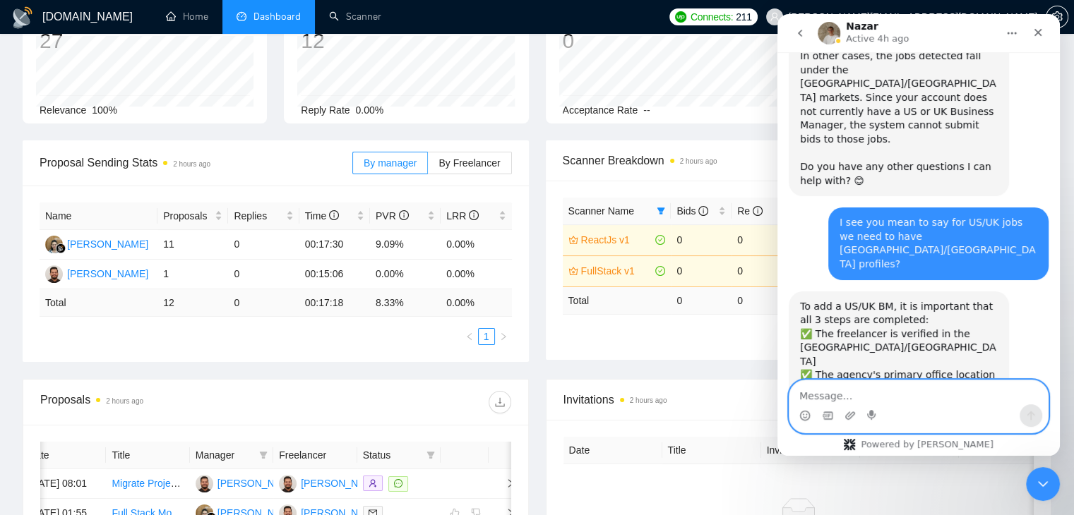
scroll to position [984, 0]
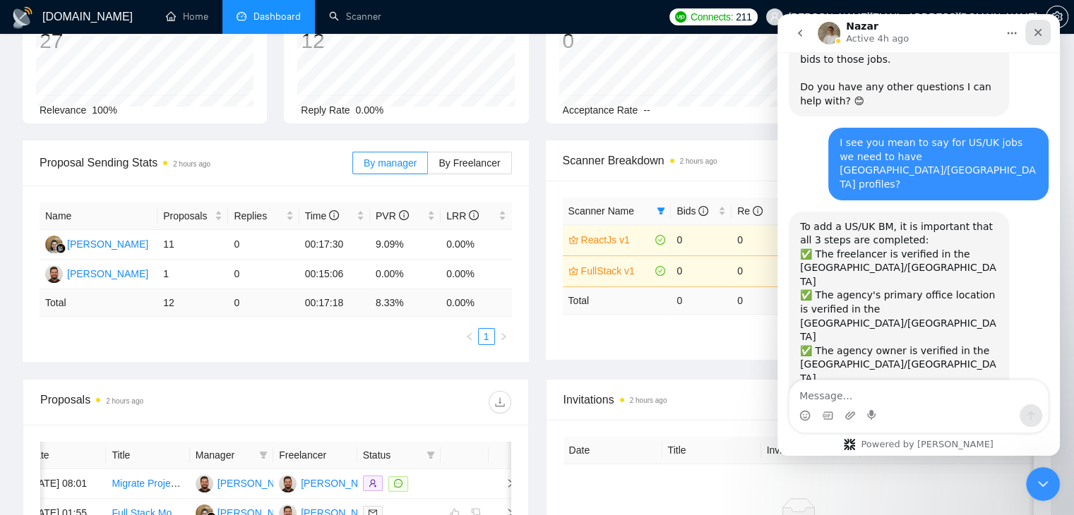
click at [1038, 36] on icon "Close" at bounding box center [1037, 32] width 11 height 11
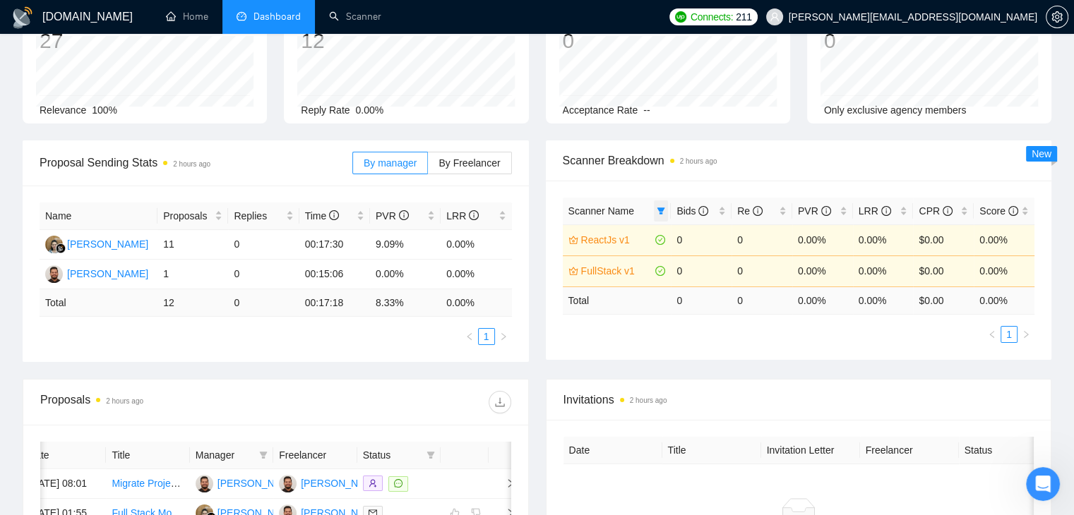
click at [661, 210] on icon "filter" at bounding box center [661, 211] width 8 height 7
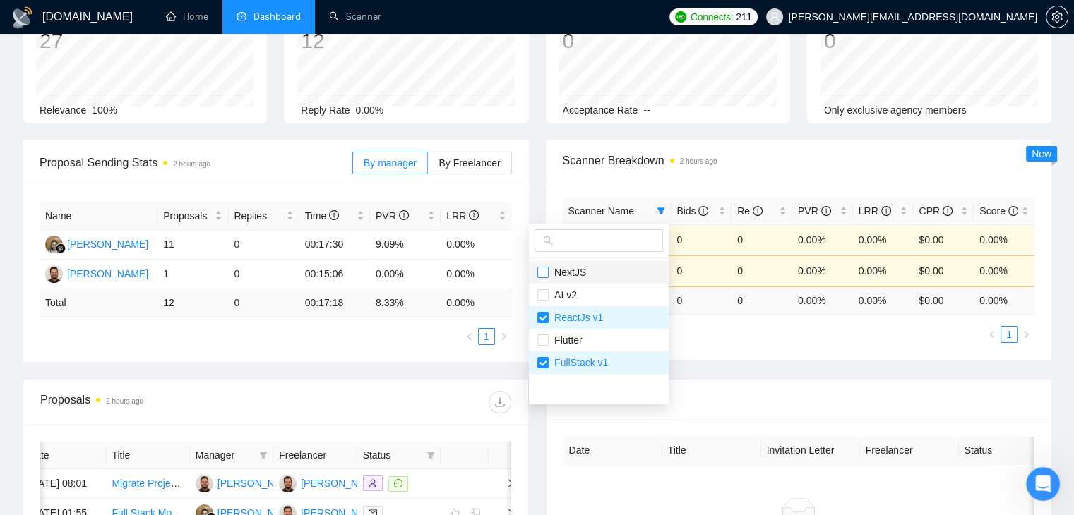
click at [542, 269] on input "checkbox" at bounding box center [542, 272] width 11 height 11
checkbox input "true"
click at [513, 363] on div "Proposal Sending Stats 2 hours ago By manager By Freelancer Name Proposals Repl…" at bounding box center [537, 259] width 1046 height 239
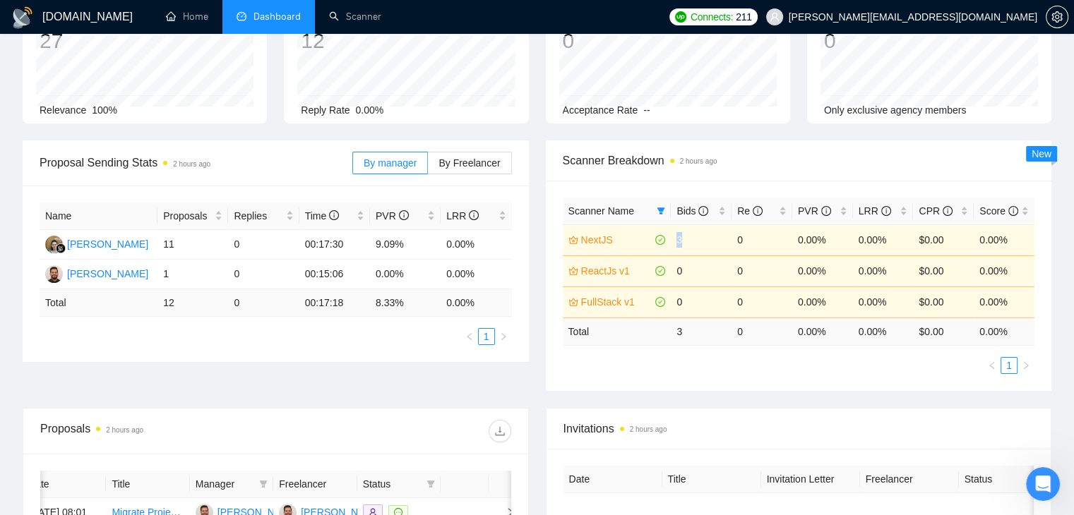
drag, startPoint x: 681, startPoint y: 234, endPoint x: 668, endPoint y: 235, distance: 12.8
click at [668, 235] on tr "NextJS 3 0 0.00% 0.00% $0.00 0.00%" at bounding box center [799, 240] width 472 height 31
click at [661, 208] on icon "filter" at bounding box center [661, 211] width 8 height 7
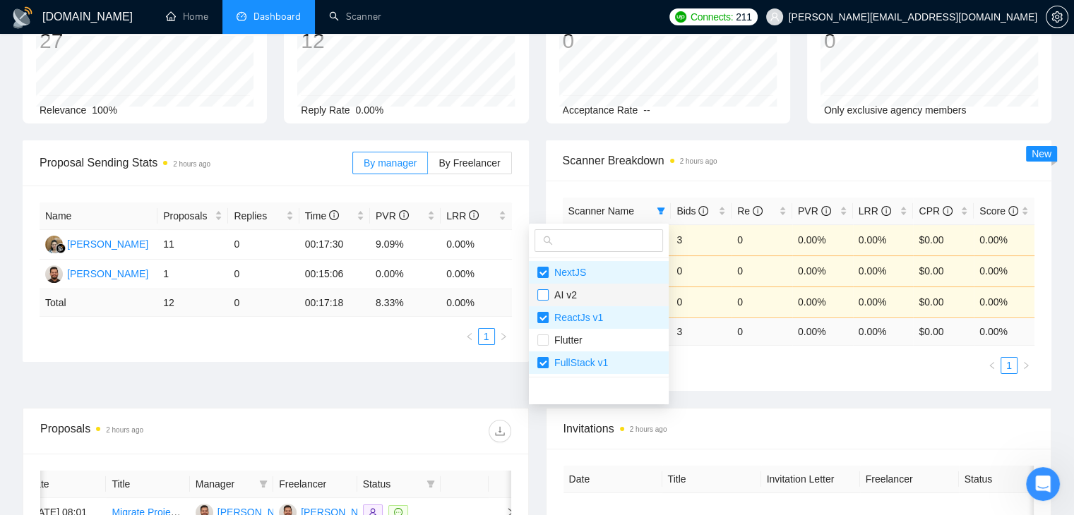
click at [541, 297] on input "checkbox" at bounding box center [542, 294] width 11 height 11
checkbox input "true"
click at [529, 357] on div "NextJS AI v2 ReactJs v1 Flutter FullStack v1" at bounding box center [599, 314] width 140 height 181
click at [508, 377] on div "Proposal Sending Stats 2 hours ago By manager By Freelancer Name Proposals Repl…" at bounding box center [537, 274] width 1046 height 268
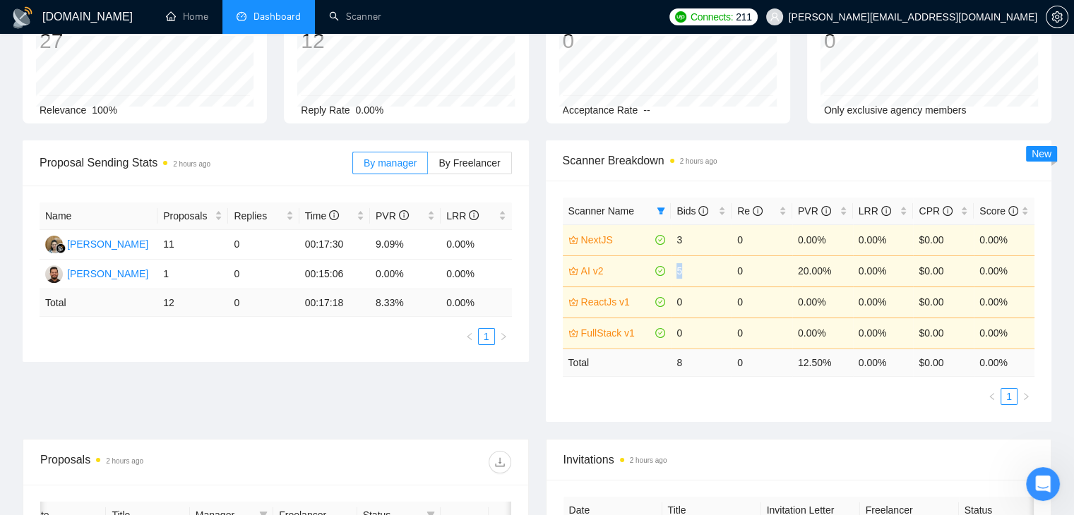
drag, startPoint x: 694, startPoint y: 273, endPoint x: 671, endPoint y: 277, distance: 23.6
click at [671, 277] on td "5" at bounding box center [701, 271] width 61 height 31
drag, startPoint x: 791, startPoint y: 271, endPoint x: 827, endPoint y: 269, distance: 36.1
click at [827, 269] on td "20.00%" at bounding box center [822, 271] width 61 height 31
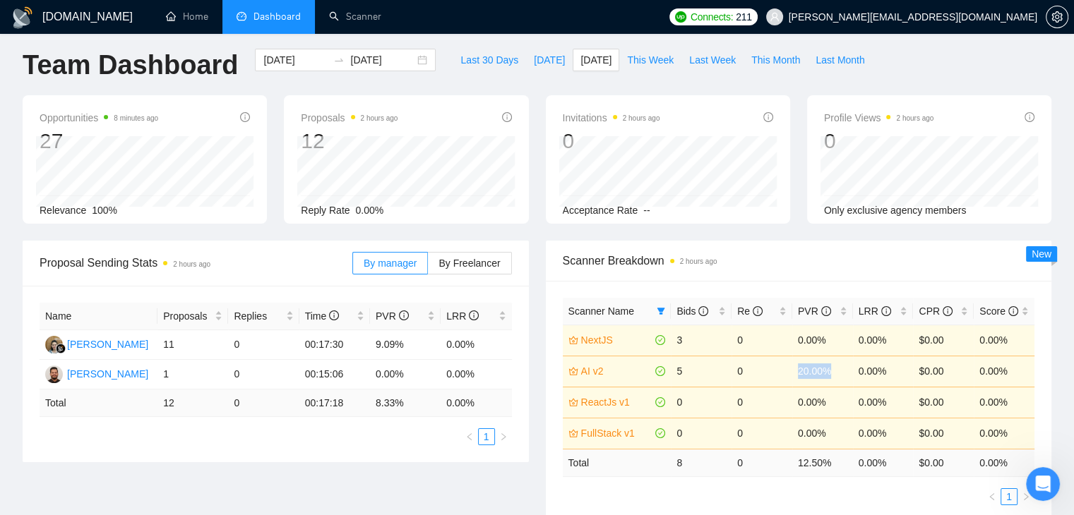
scroll to position [0, 0]
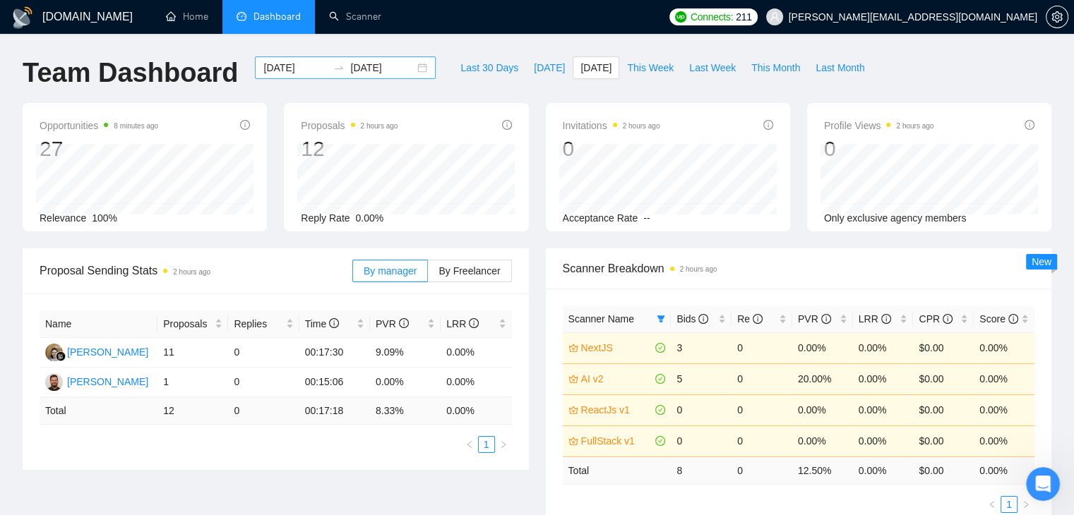
click at [415, 67] on div "2025-09-22 2025-09-22" at bounding box center [345, 67] width 181 height 23
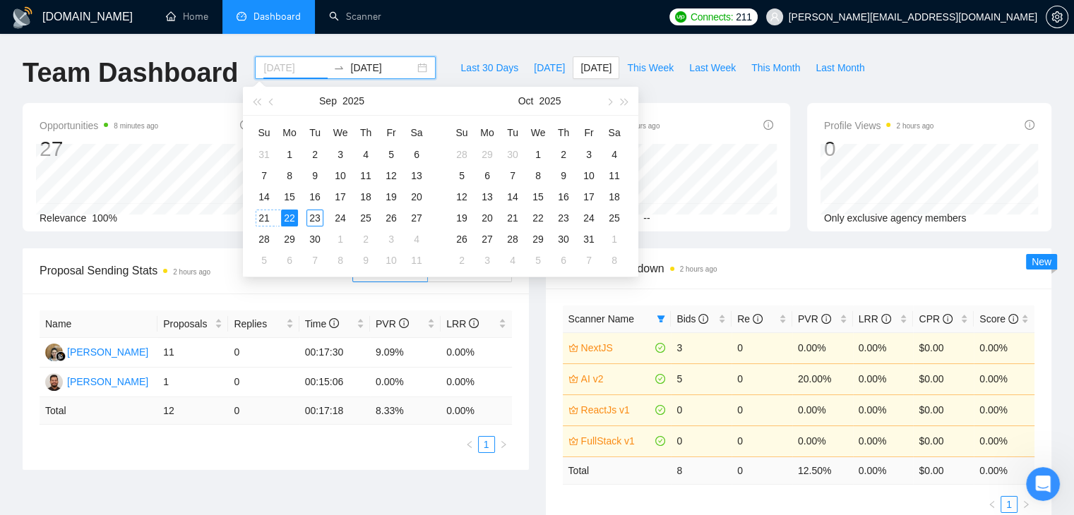
type input "2025-09-22"
click at [285, 214] on div "22" at bounding box center [289, 218] width 17 height 17
type input "2025-09-22"
click at [540, 334] on div "Scanner Breakdown 2 hours ago Scanner Name Bids Re PVR LRR CPR Score NextJS 3 0…" at bounding box center [798, 390] width 523 height 282
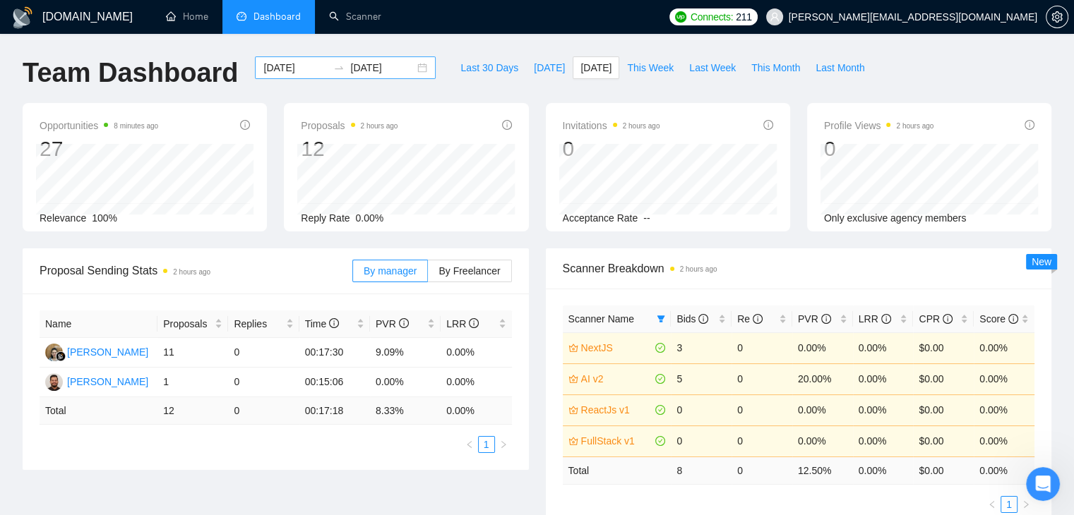
click at [407, 69] on div "2025-09-22 2025-09-22" at bounding box center [345, 67] width 181 height 23
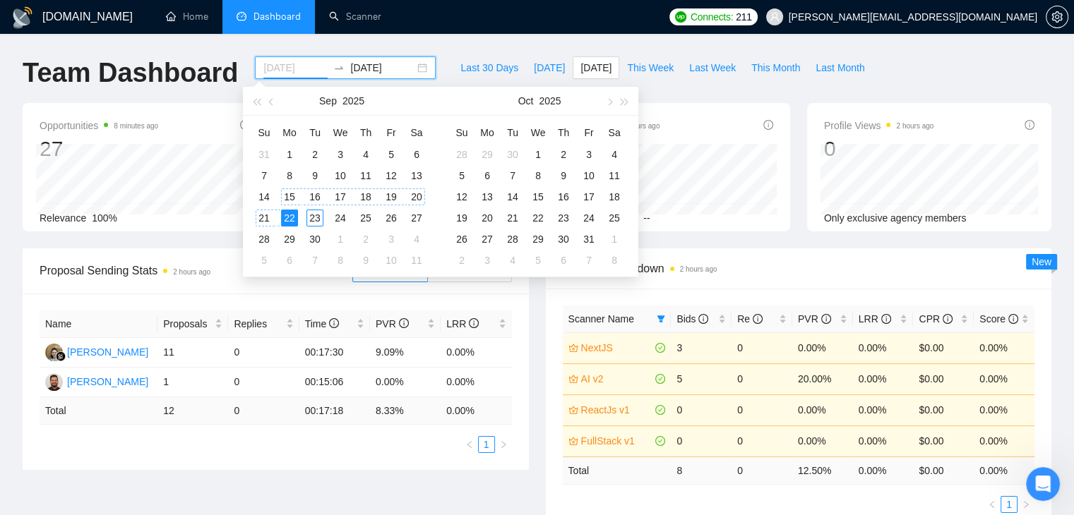
type input "2025-09-22"
click at [285, 211] on div "22" at bounding box center [289, 218] width 17 height 17
type input "[DATE]"
click at [318, 218] on div "23" at bounding box center [314, 218] width 17 height 17
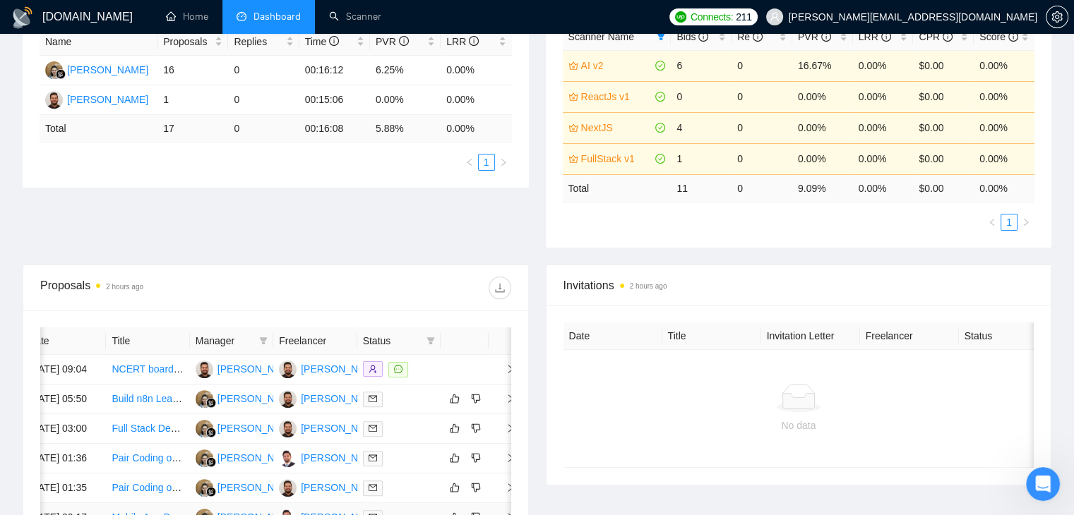
scroll to position [212, 0]
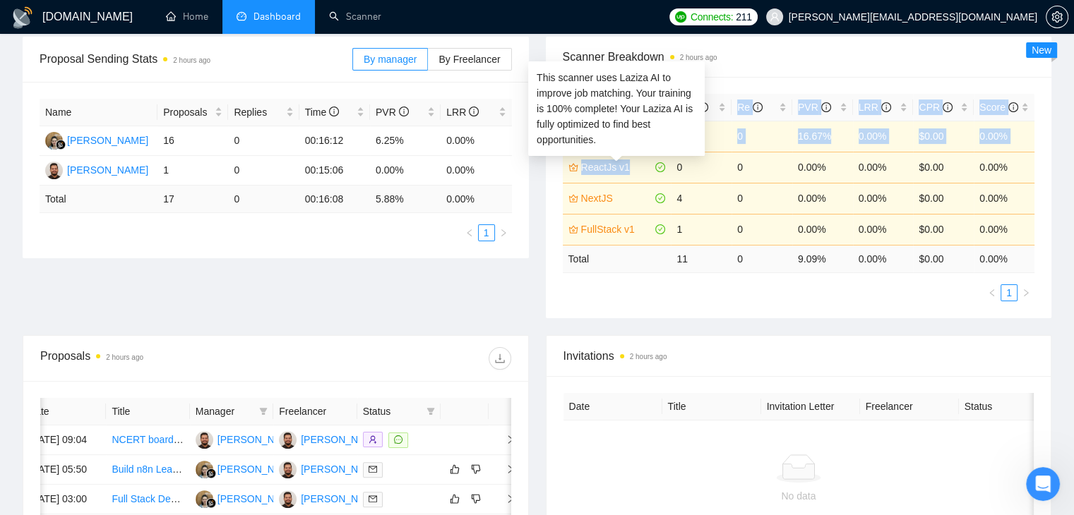
drag, startPoint x: 560, startPoint y: 172, endPoint x: 648, endPoint y: 169, distance: 88.3
click at [648, 169] on div "Scanner Name Bids Re PVR LRR CPR Score AI v2 6 0 16.67% 0.00% $0.00 0.00% React…" at bounding box center [799, 197] width 506 height 241
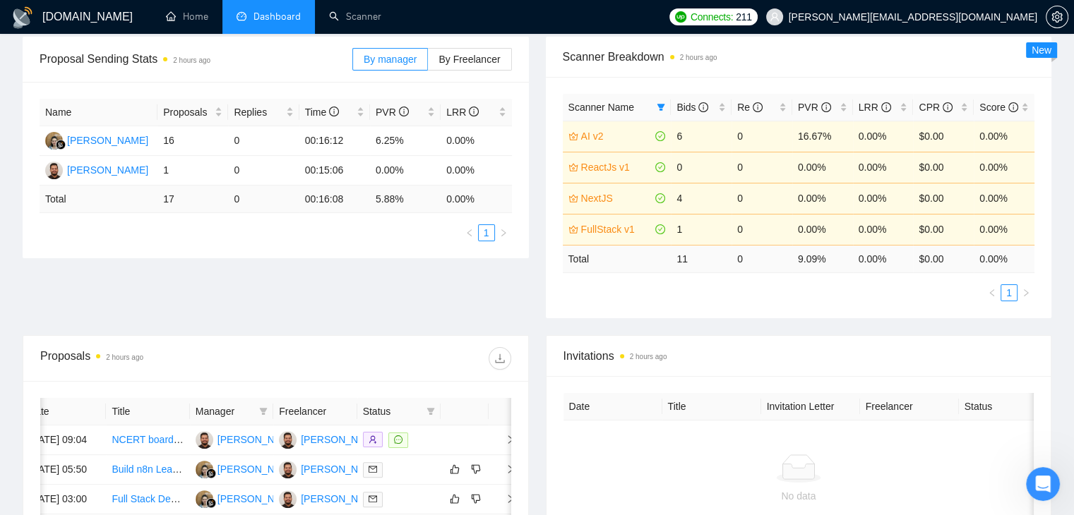
click at [510, 299] on div "Proposal Sending Stats 2 hours ago By manager By Freelancer Name Proposals Repl…" at bounding box center [537, 186] width 1046 height 299
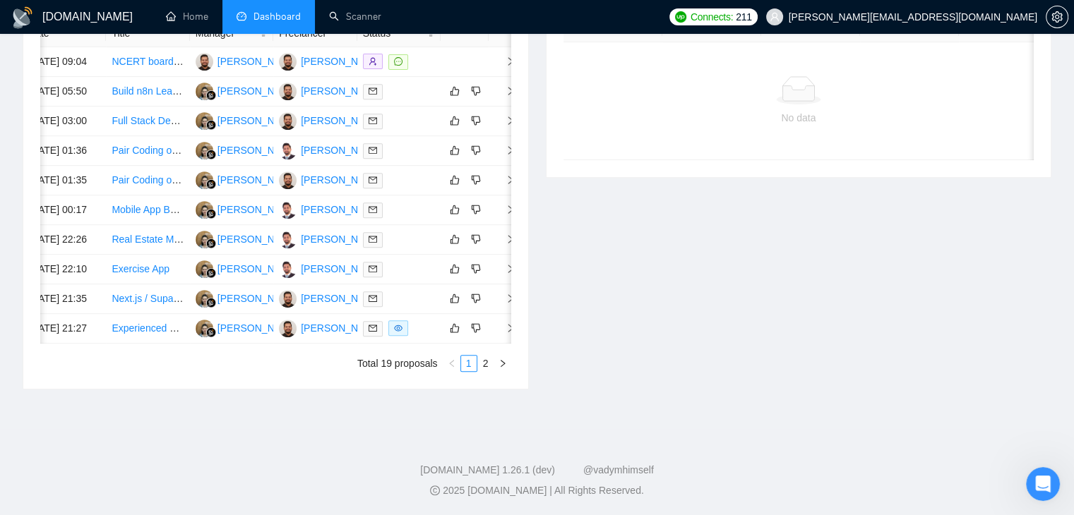
scroll to position [706, 0]
click at [482, 371] on link "2" at bounding box center [486, 364] width 16 height 16
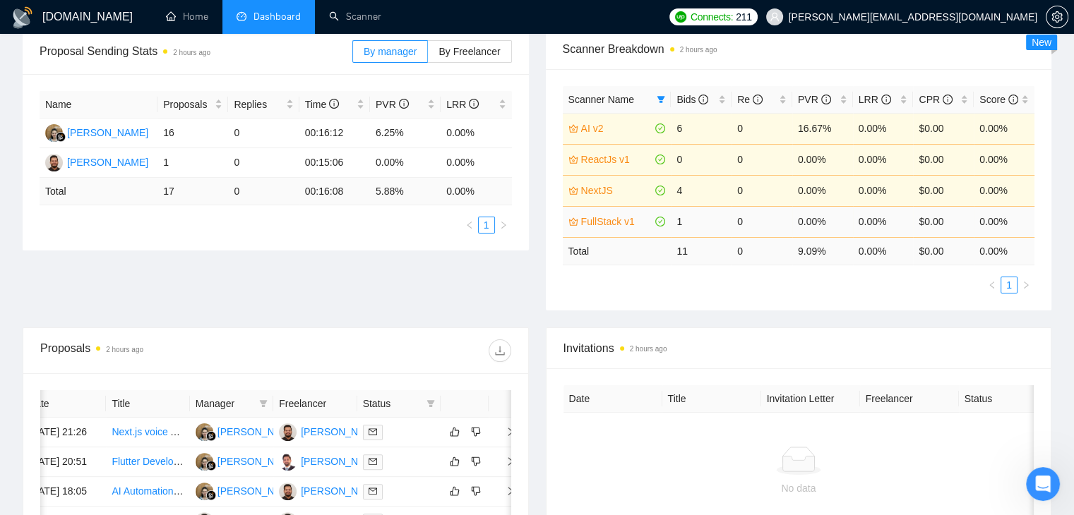
scroll to position [195, 0]
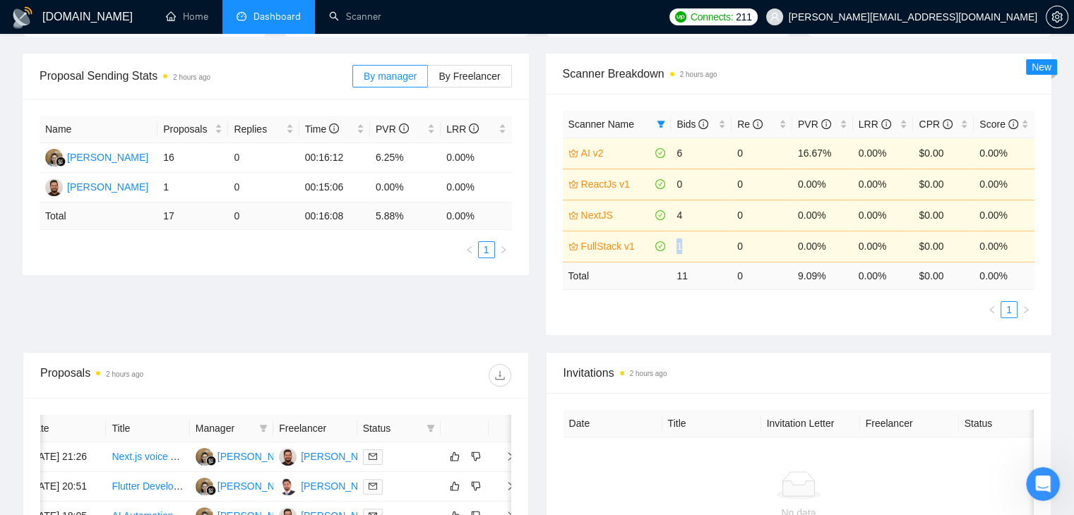
drag, startPoint x: 690, startPoint y: 247, endPoint x: 674, endPoint y: 247, distance: 16.9
click at [674, 247] on td "1" at bounding box center [701, 246] width 61 height 31
click at [571, 319] on div "Scanner Name Bids Re PVR LRR CPR Score AI v2 6 0 16.67% 0.00% $0.00 0.00% React…" at bounding box center [799, 214] width 506 height 241
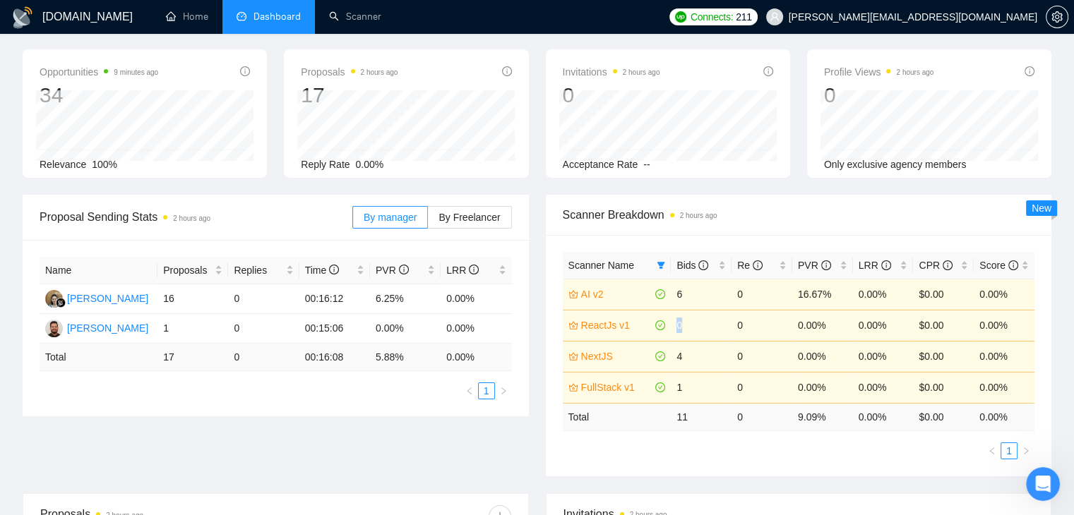
drag, startPoint x: 689, startPoint y: 317, endPoint x: 678, endPoint y: 322, distance: 11.7
click at [678, 322] on td "0" at bounding box center [701, 325] width 61 height 31
click at [555, 428] on div "Scanner Name Bids Re PVR LRR CPR Score AI v2 6 0 16.67% 0.00% $0.00 0.00% React…" at bounding box center [799, 355] width 506 height 241
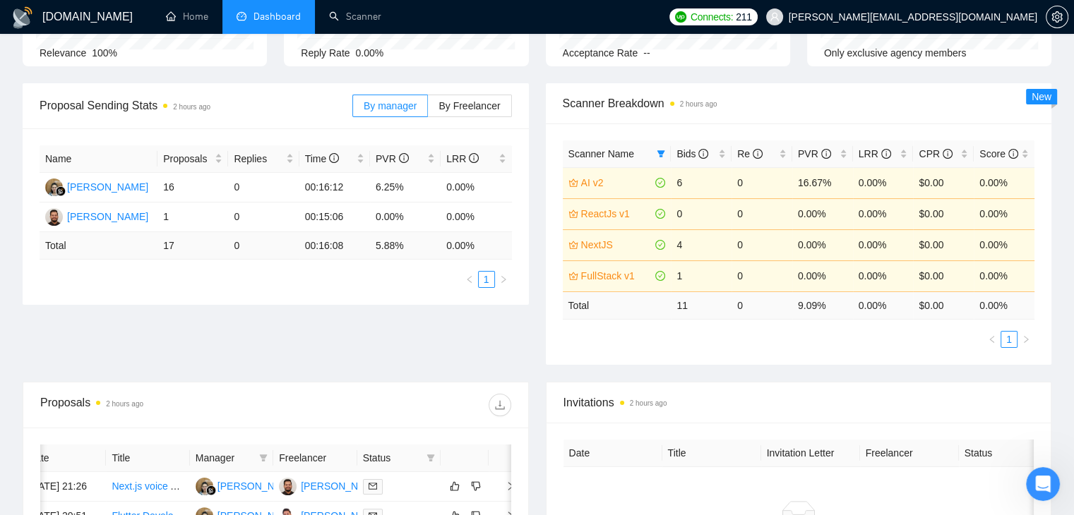
scroll to position [141, 0]
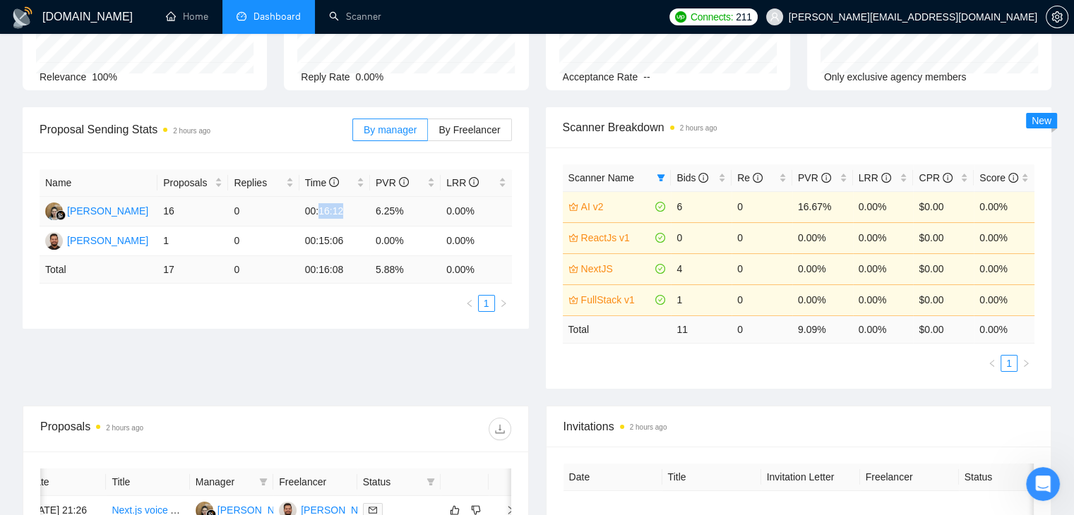
drag, startPoint x: 319, startPoint y: 210, endPoint x: 349, endPoint y: 213, distance: 29.9
click at [349, 213] on td "00:16:12" at bounding box center [334, 212] width 71 height 30
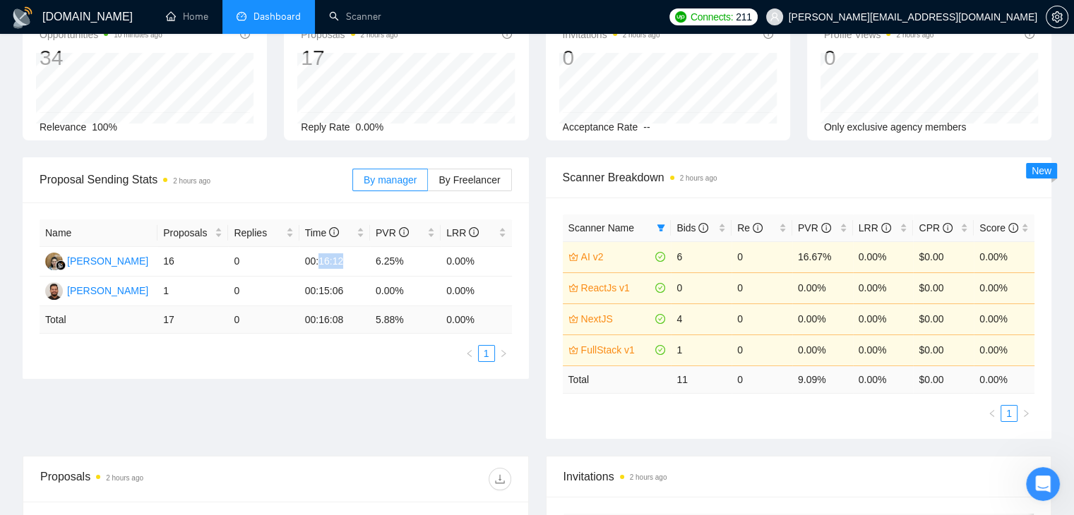
scroll to position [212, 0]
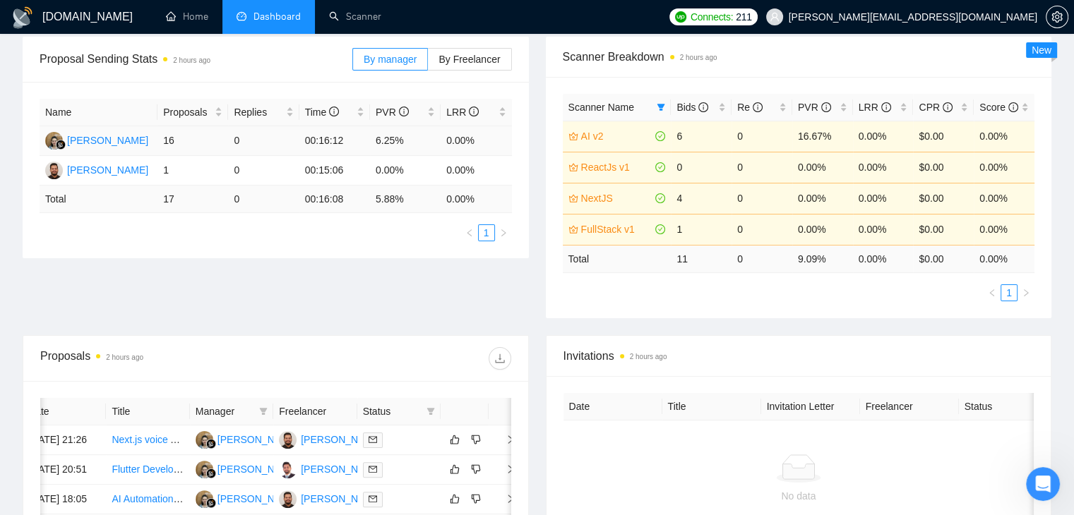
click at [311, 138] on td "00:16:12" at bounding box center [334, 141] width 71 height 30
drag, startPoint x: 299, startPoint y: 140, endPoint x: 352, endPoint y: 145, distance: 53.2
click at [352, 145] on td "00:16:12" at bounding box center [334, 141] width 71 height 30
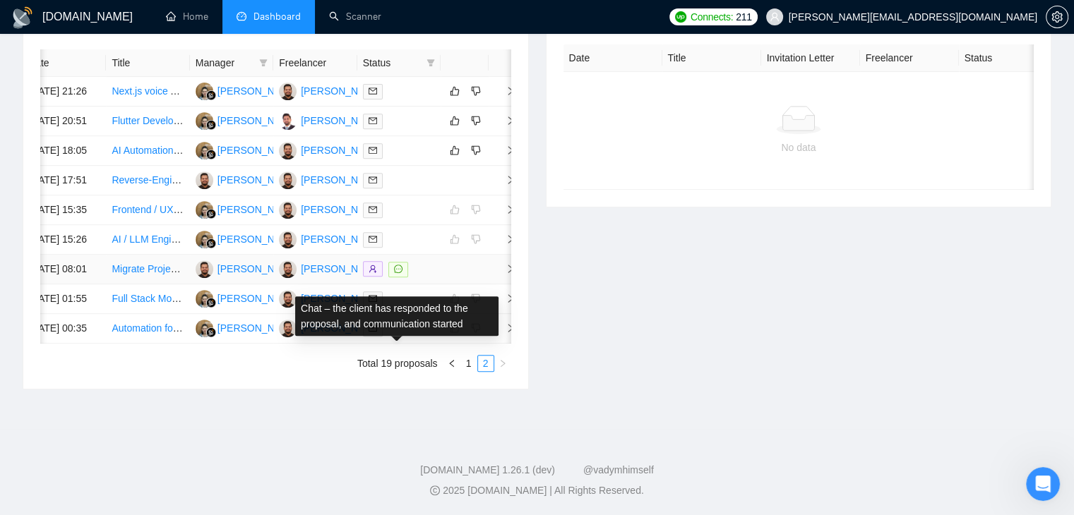
scroll to position [689, 0]
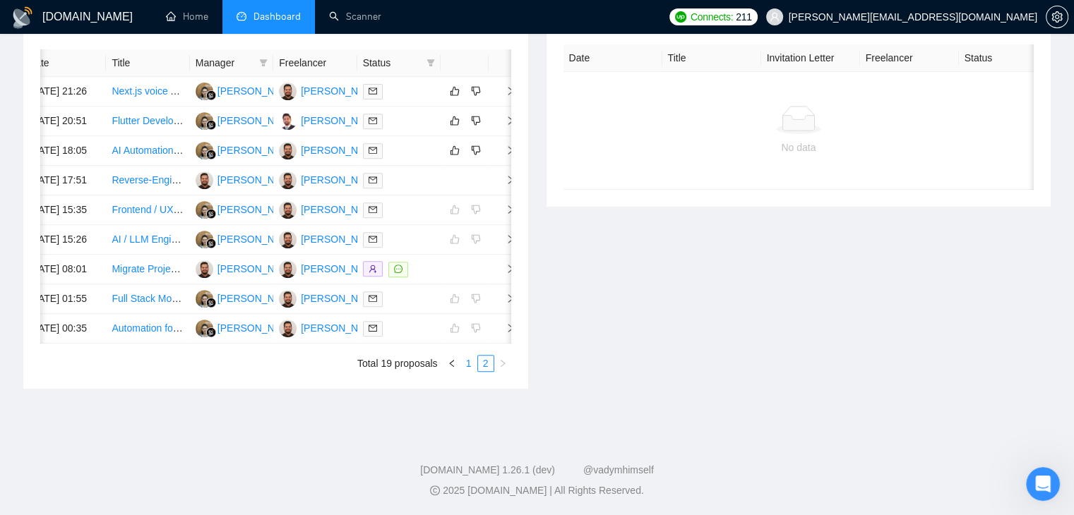
click at [465, 365] on link "1" at bounding box center [469, 364] width 16 height 16
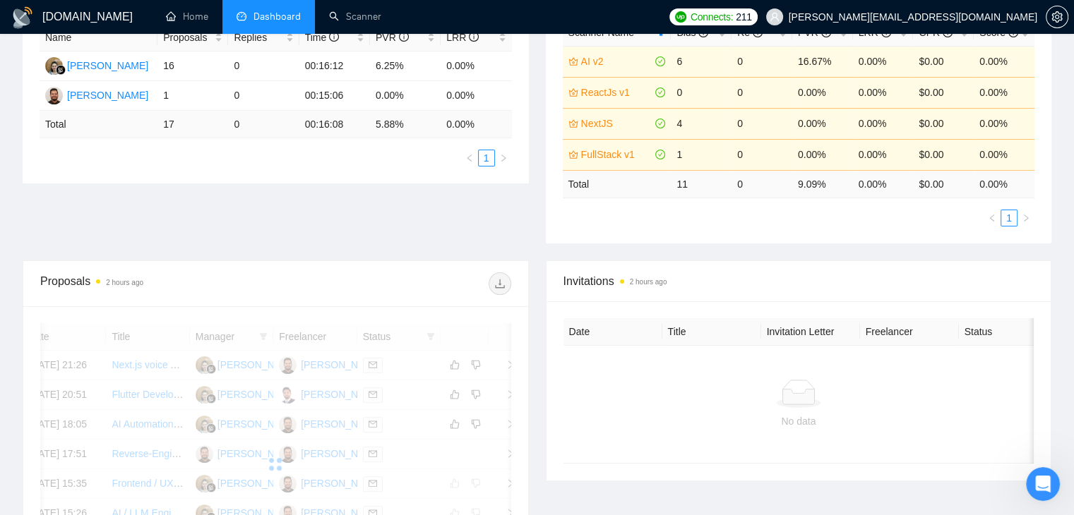
scroll to position [124, 0]
